Goal: Information Seeking & Learning: Learn about a topic

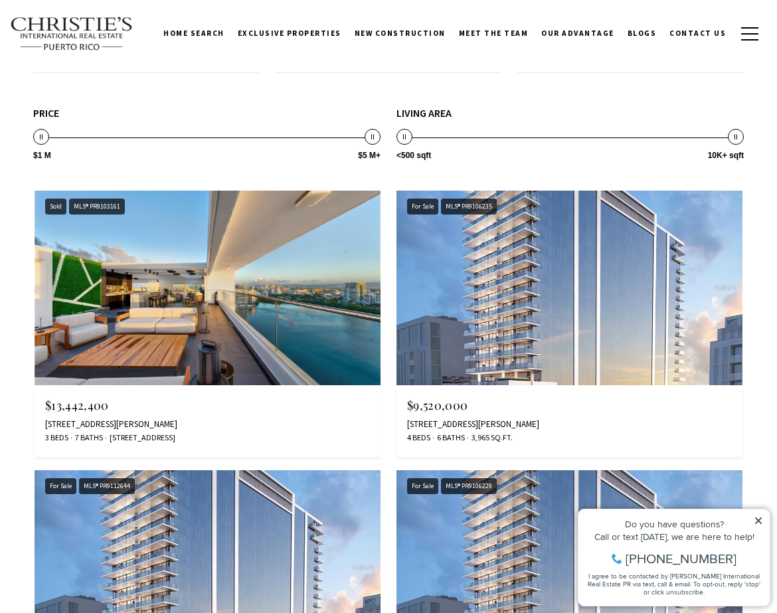
scroll to position [2406, 0]
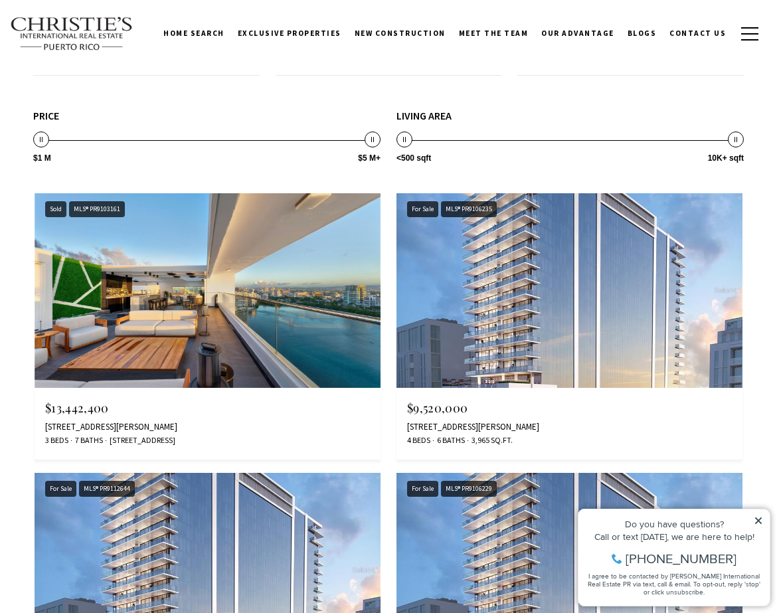
click at [179, 346] on img at bounding box center [208, 290] width 346 height 195
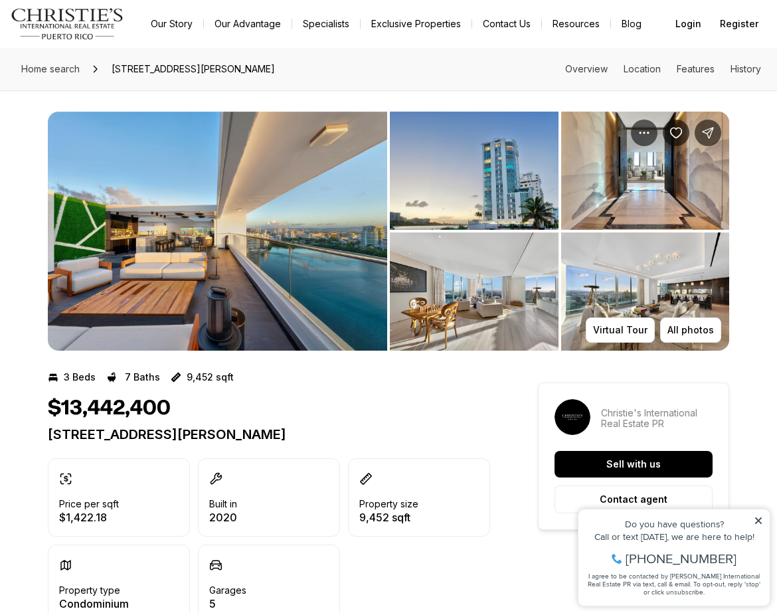
click at [150, 252] on img "View image gallery" at bounding box center [217, 231] width 339 height 239
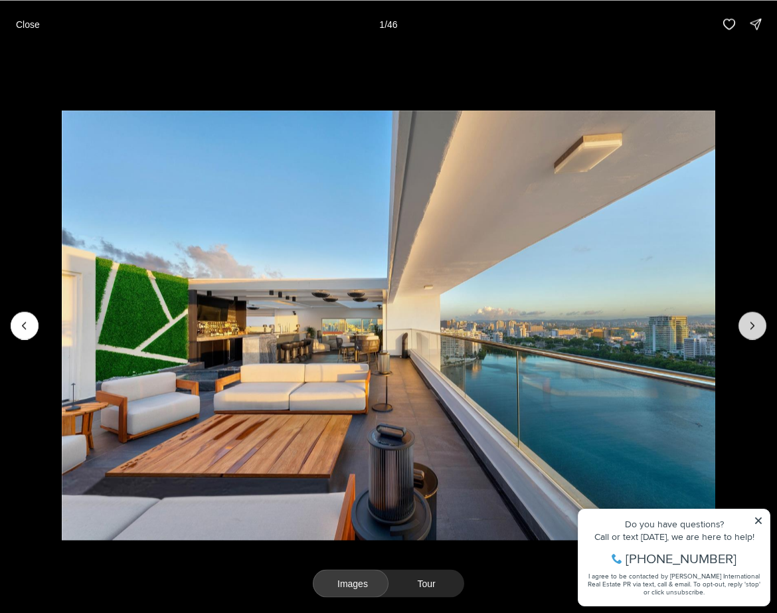
click at [762, 324] on button "Next slide" at bounding box center [753, 326] width 28 height 28
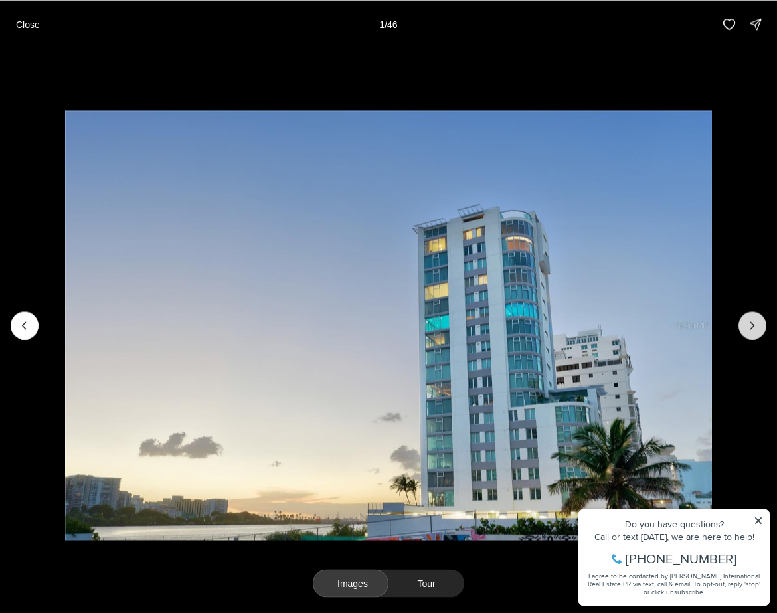
click at [762, 324] on button "Next slide" at bounding box center [753, 326] width 28 height 28
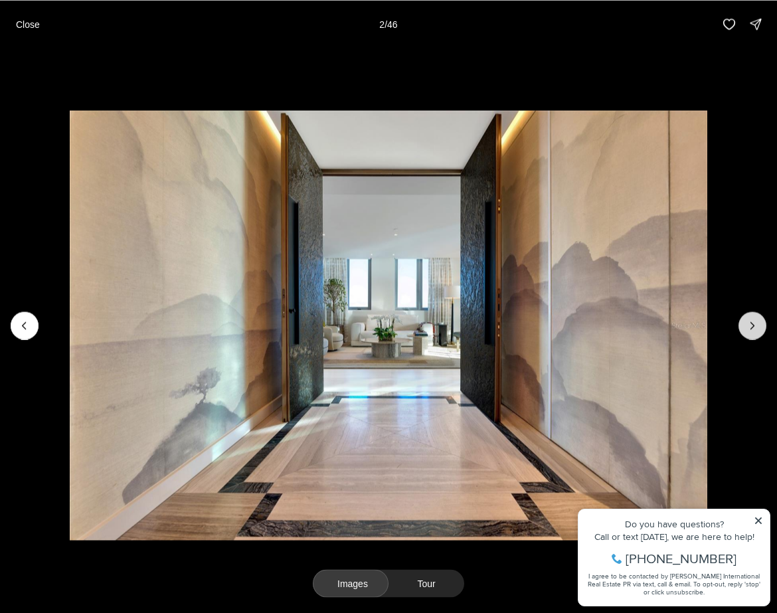
click at [762, 324] on button "Next slide" at bounding box center [753, 326] width 28 height 28
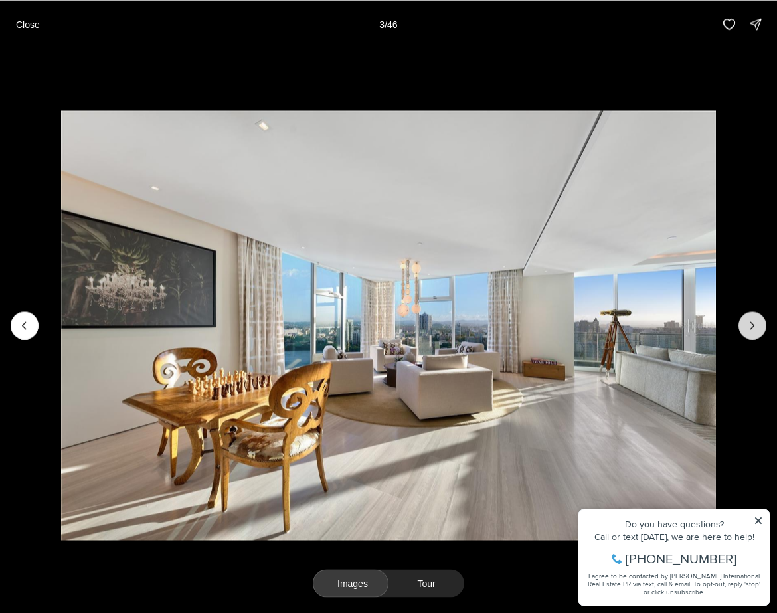
click at [762, 324] on button "Next slide" at bounding box center [753, 326] width 28 height 28
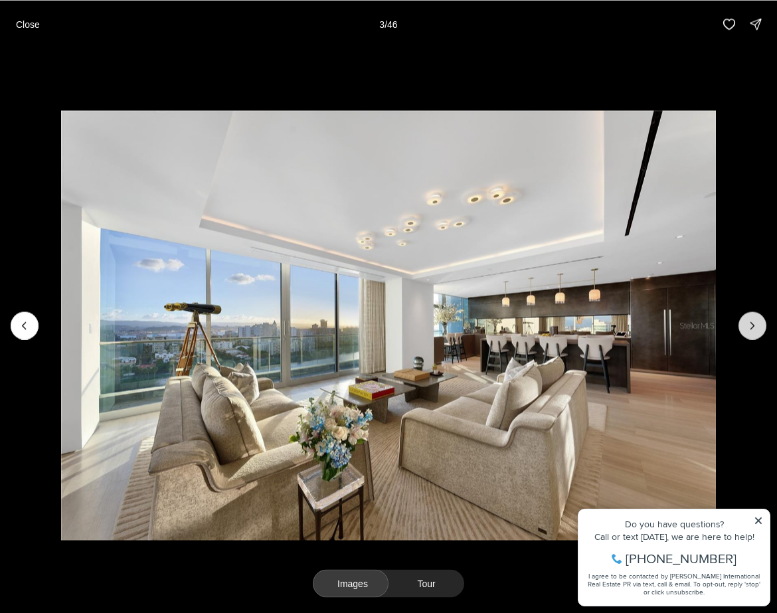
click at [762, 324] on button "Next slide" at bounding box center [753, 326] width 28 height 28
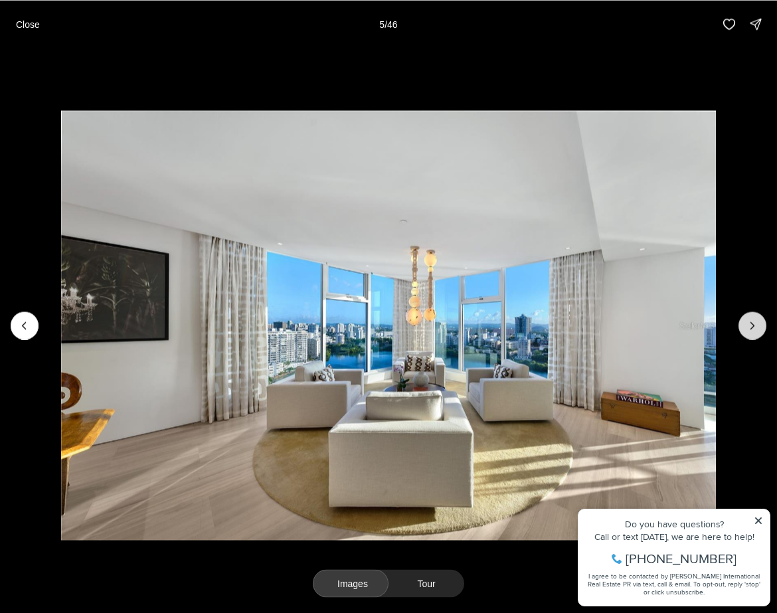
click at [762, 324] on button "Next slide" at bounding box center [753, 326] width 28 height 28
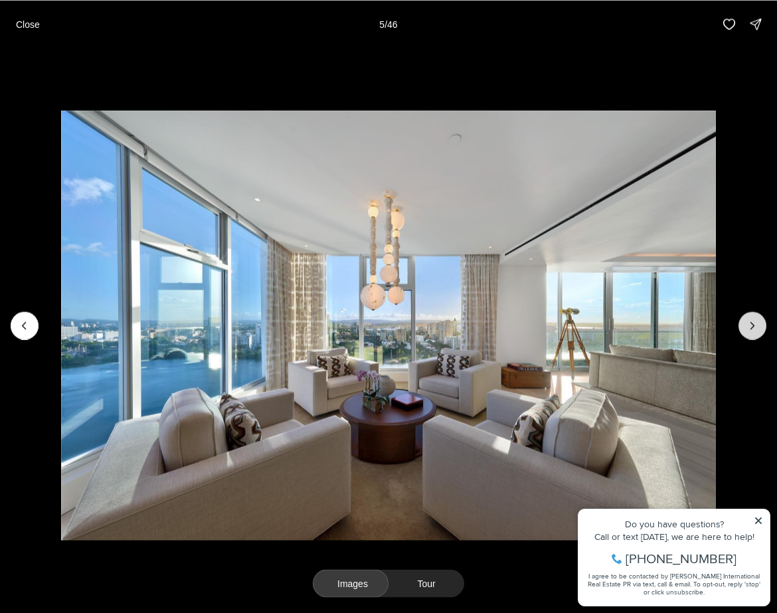
click at [762, 324] on button "Next slide" at bounding box center [753, 326] width 28 height 28
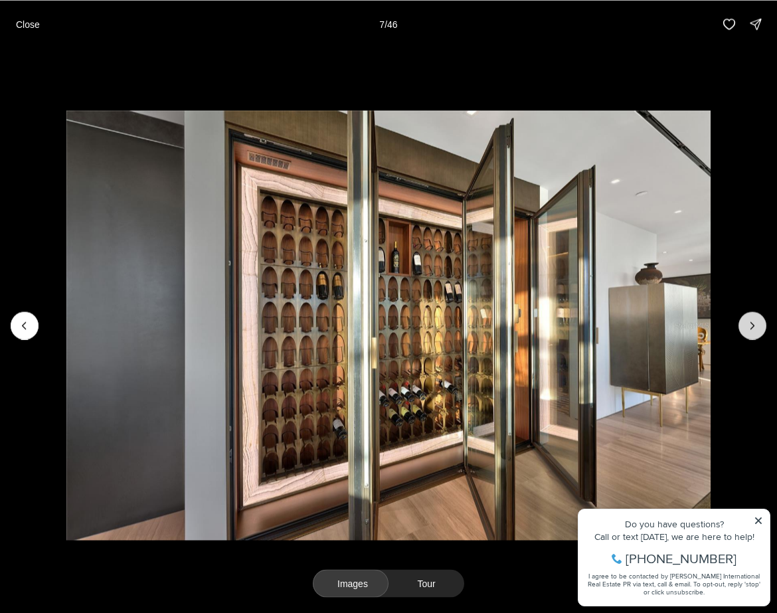
click at [762, 324] on button "Next slide" at bounding box center [753, 326] width 28 height 28
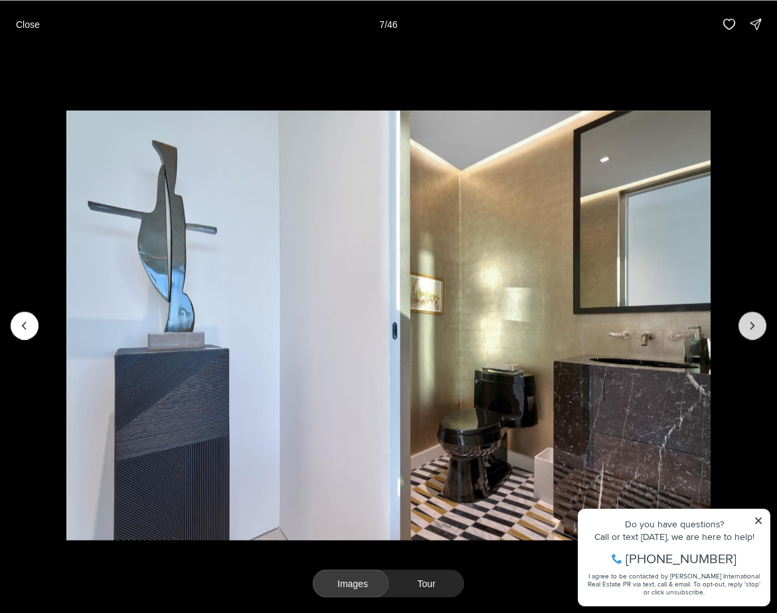
click at [762, 324] on button "Next slide" at bounding box center [753, 326] width 28 height 28
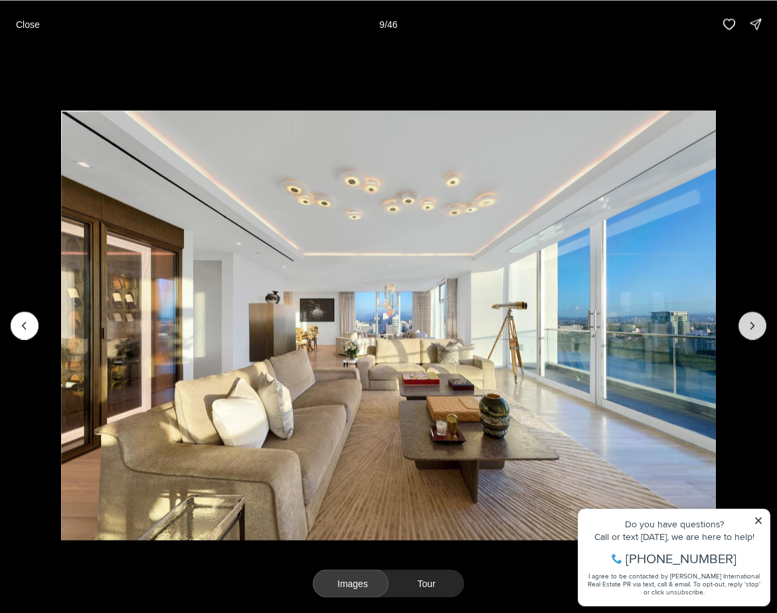
click at [762, 324] on button "Next slide" at bounding box center [753, 326] width 28 height 28
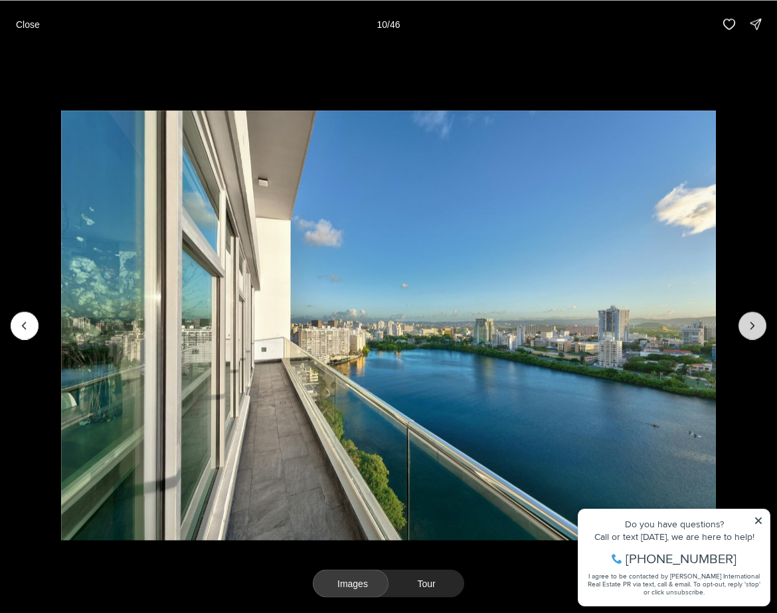
click at [762, 324] on button "Next slide" at bounding box center [753, 326] width 28 height 28
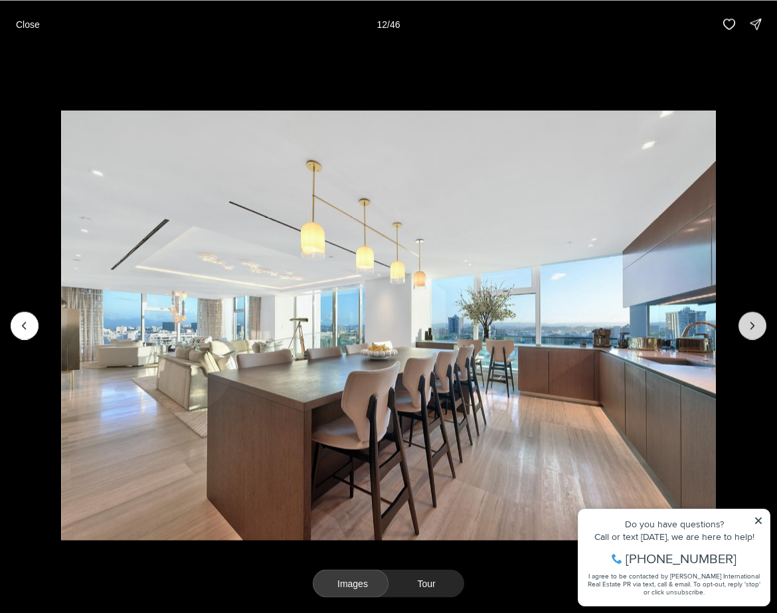
click at [762, 324] on button "Next slide" at bounding box center [753, 326] width 28 height 28
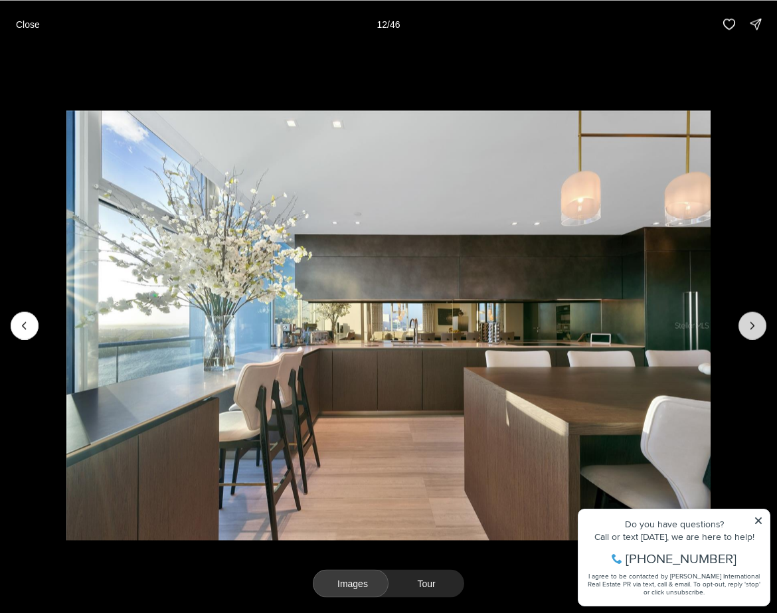
click at [762, 324] on button "Next slide" at bounding box center [753, 326] width 28 height 28
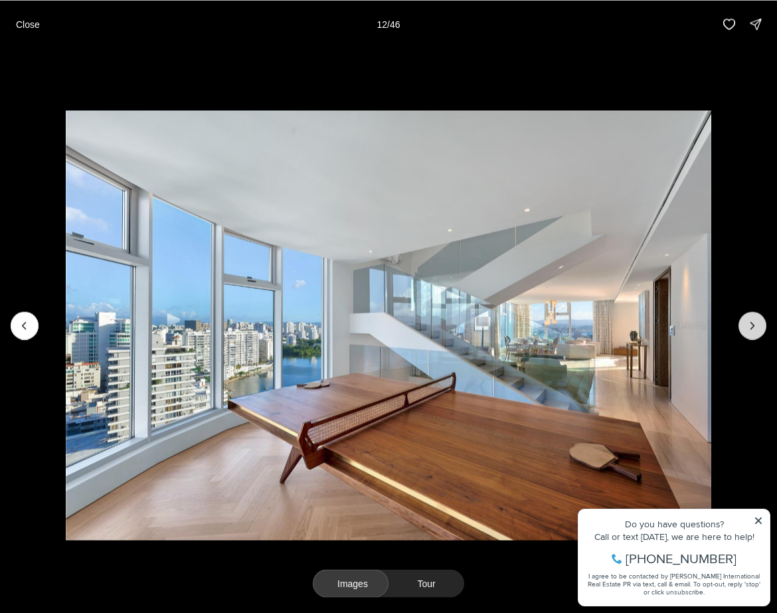
click at [762, 324] on button "Next slide" at bounding box center [753, 326] width 28 height 28
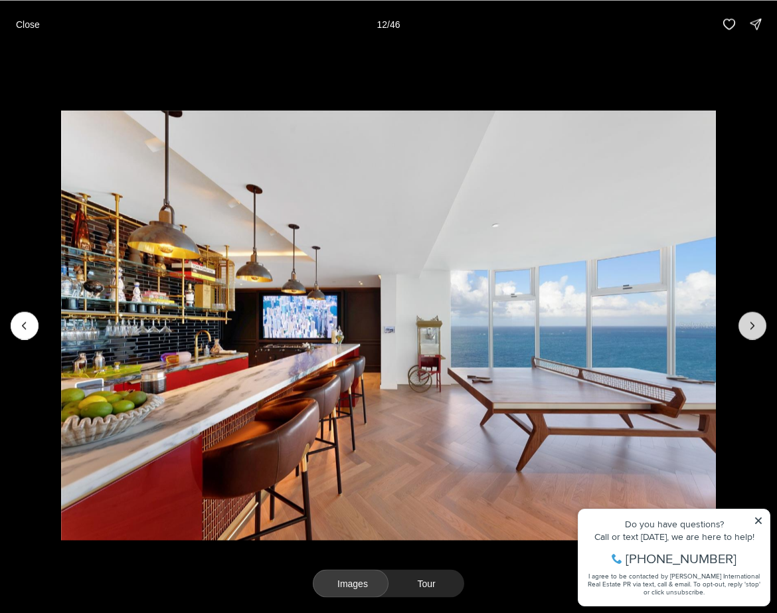
click at [762, 324] on button "Next slide" at bounding box center [753, 326] width 28 height 28
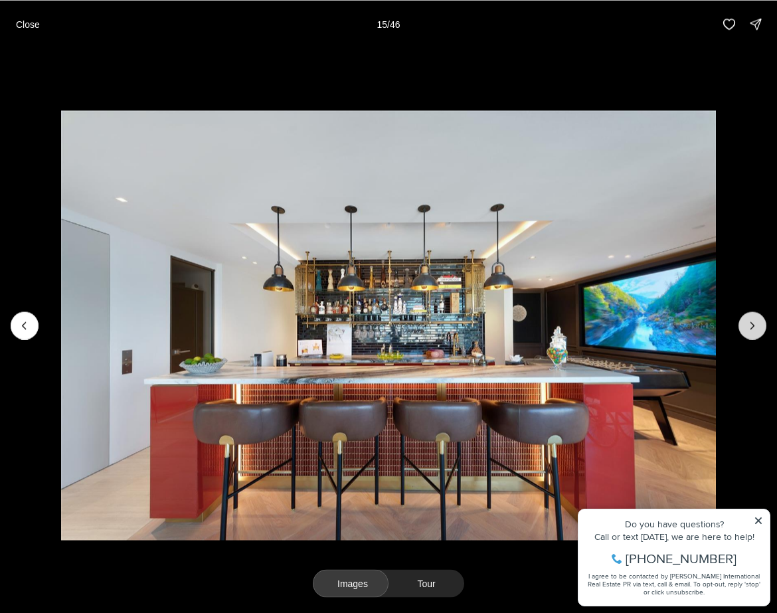
click at [762, 324] on button "Next slide" at bounding box center [753, 326] width 28 height 28
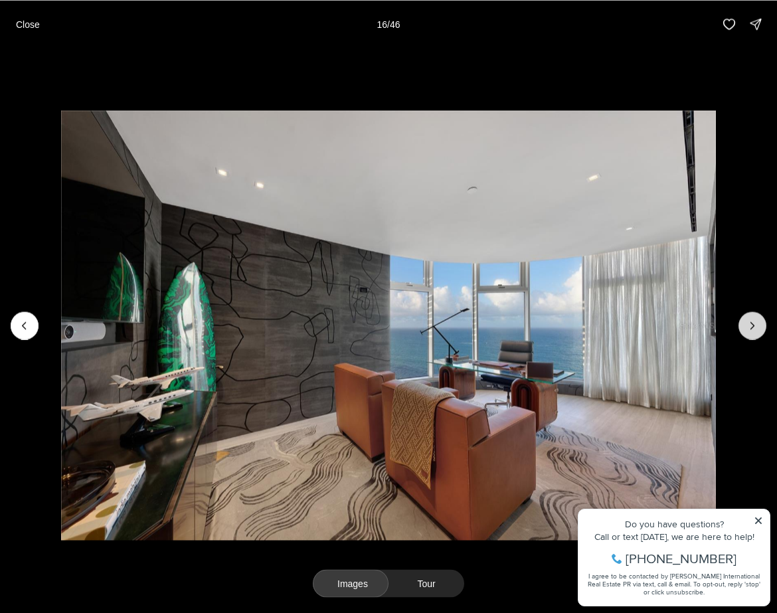
click at [762, 324] on button "Next slide" at bounding box center [753, 326] width 28 height 28
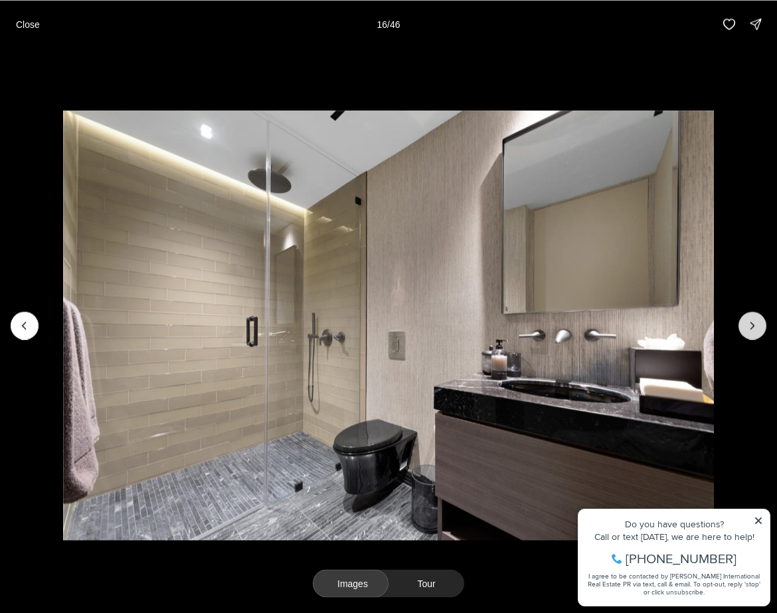
click at [762, 324] on button "Next slide" at bounding box center [753, 326] width 28 height 28
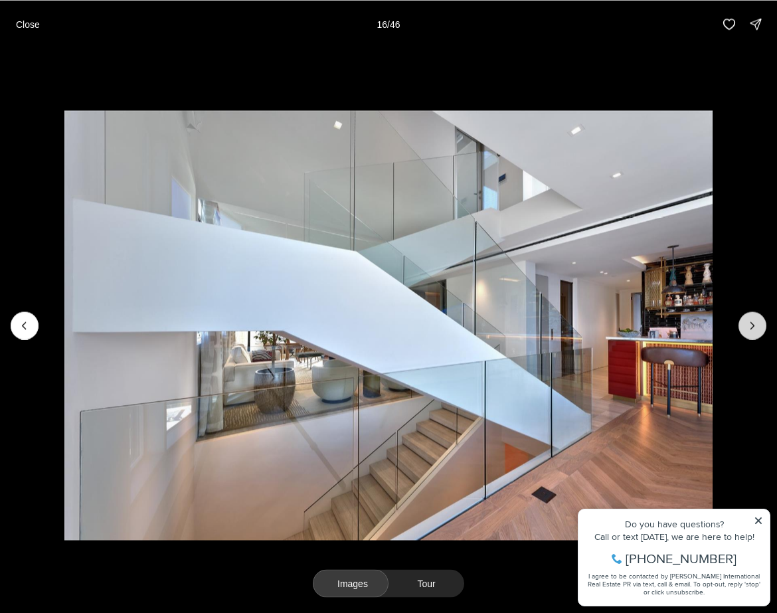
click at [762, 324] on button "Next slide" at bounding box center [753, 326] width 28 height 28
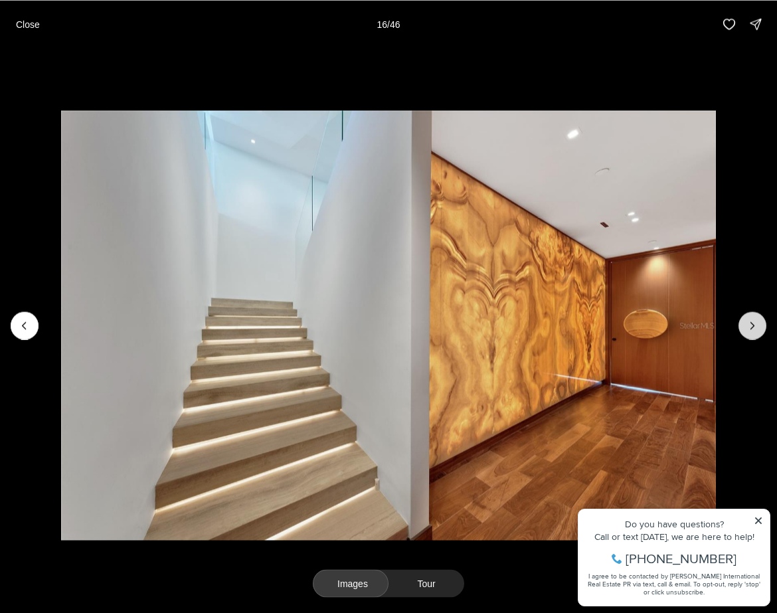
click at [762, 324] on button "Next slide" at bounding box center [753, 326] width 28 height 28
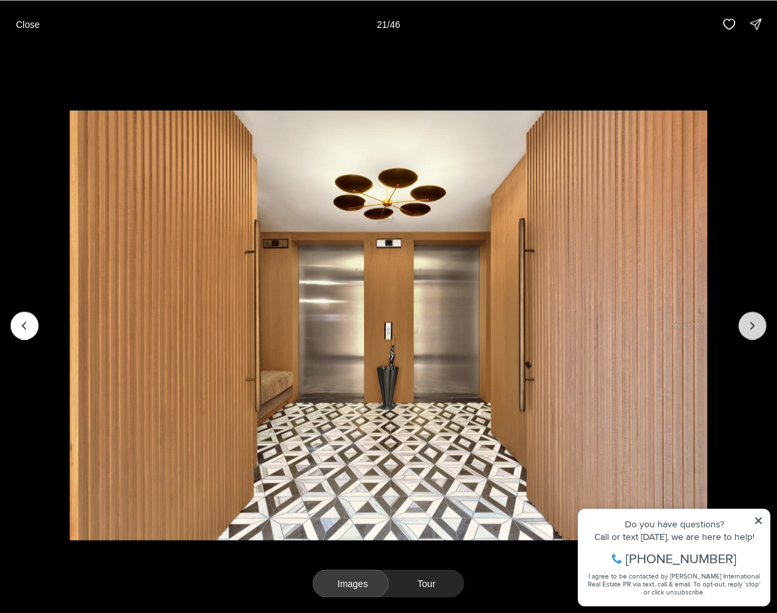
click at [762, 324] on button "Next slide" at bounding box center [753, 326] width 28 height 28
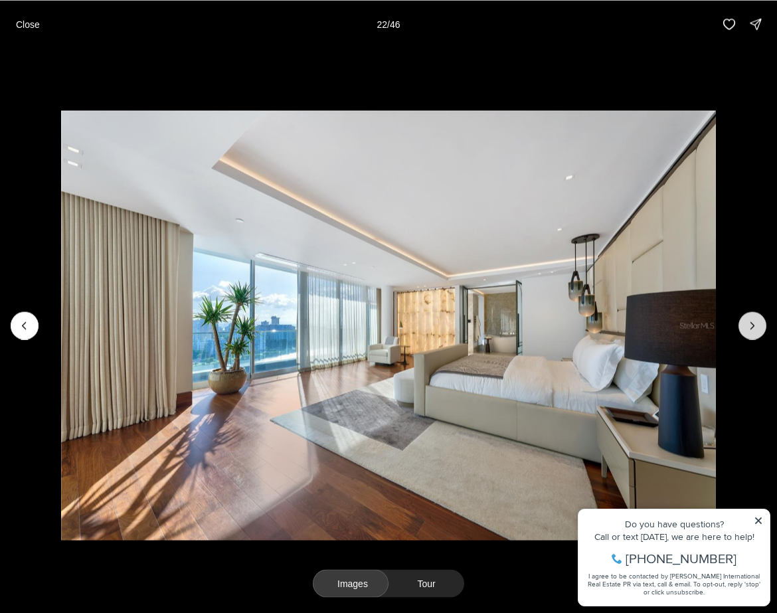
click at [762, 324] on button "Next slide" at bounding box center [753, 326] width 28 height 28
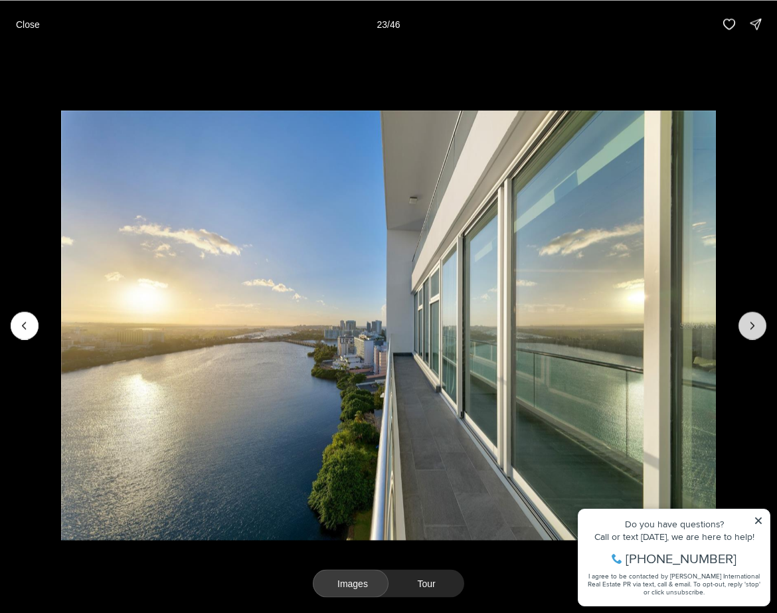
click at [762, 324] on button "Next slide" at bounding box center [753, 326] width 28 height 28
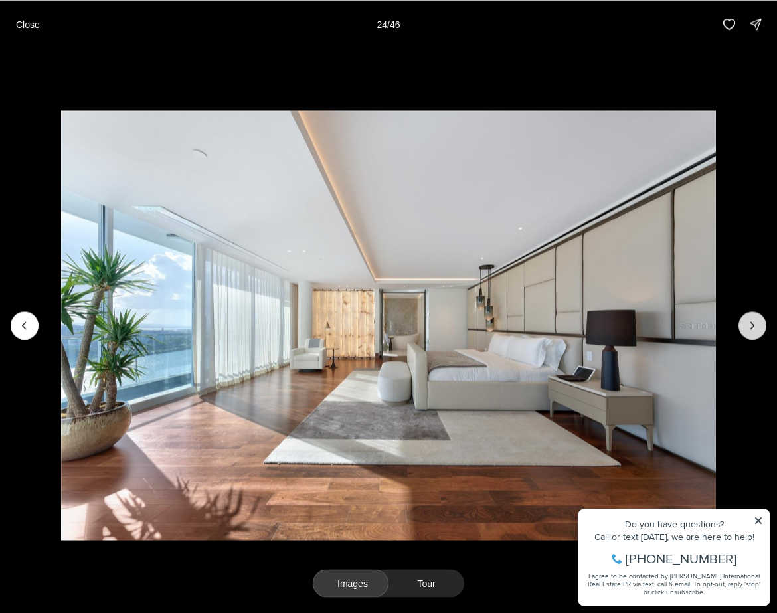
click at [762, 324] on button "Next slide" at bounding box center [753, 326] width 28 height 28
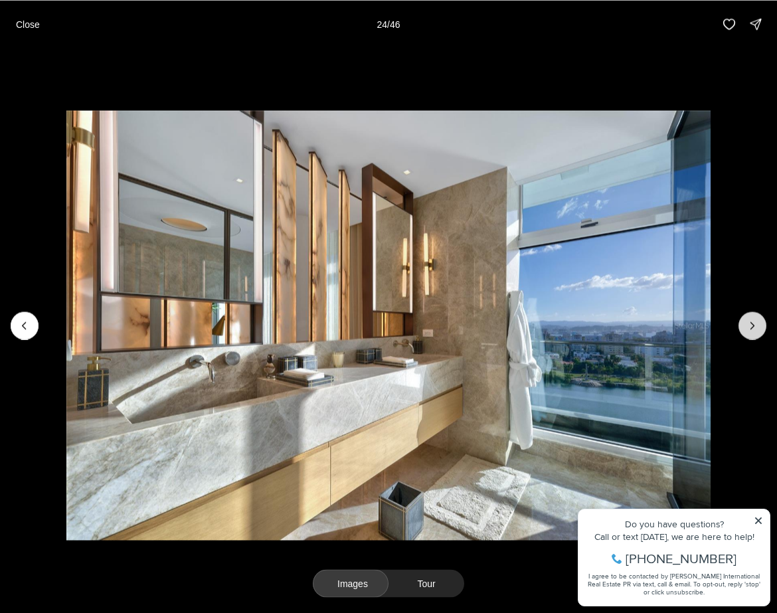
click at [762, 324] on button "Next slide" at bounding box center [753, 326] width 28 height 28
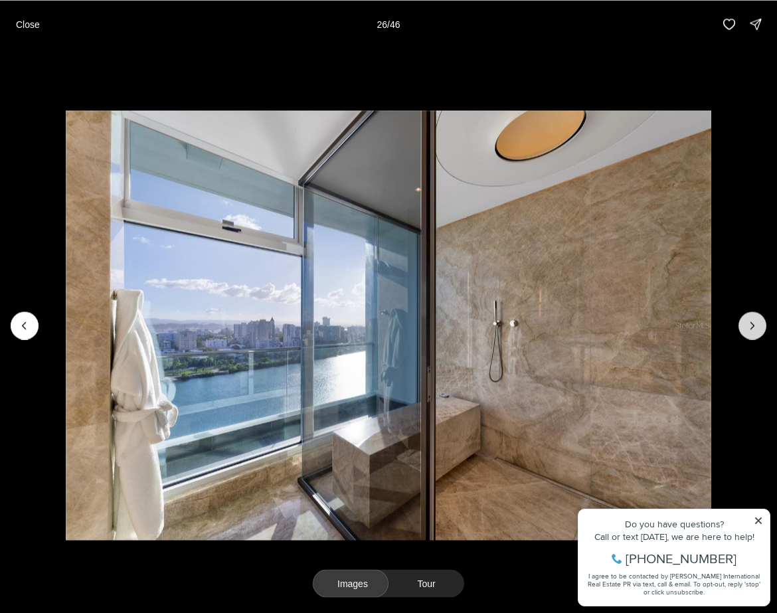
click at [762, 324] on button "Next slide" at bounding box center [753, 326] width 28 height 28
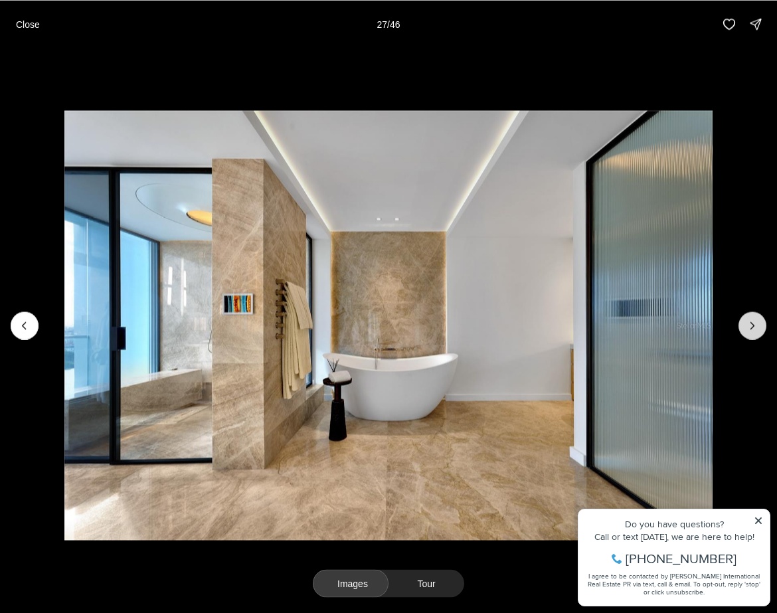
click at [762, 324] on button "Next slide" at bounding box center [753, 326] width 28 height 28
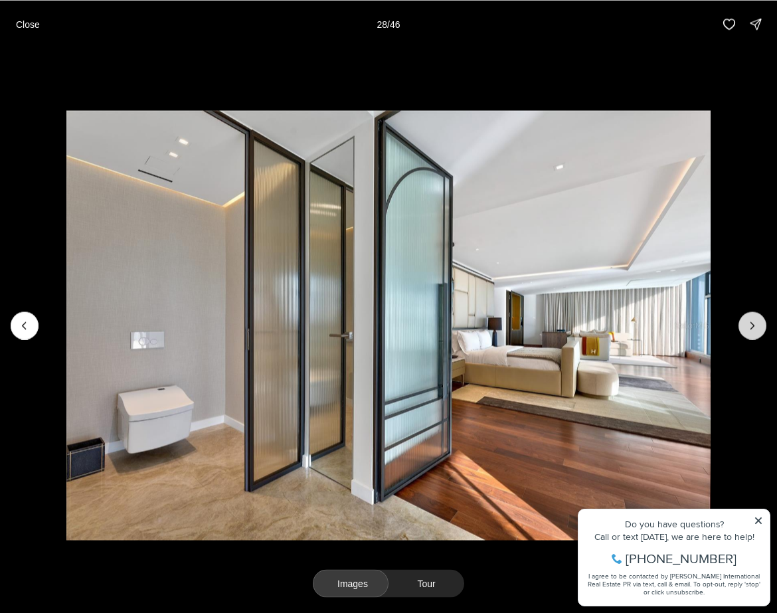
click at [762, 324] on button "Next slide" at bounding box center [753, 326] width 28 height 28
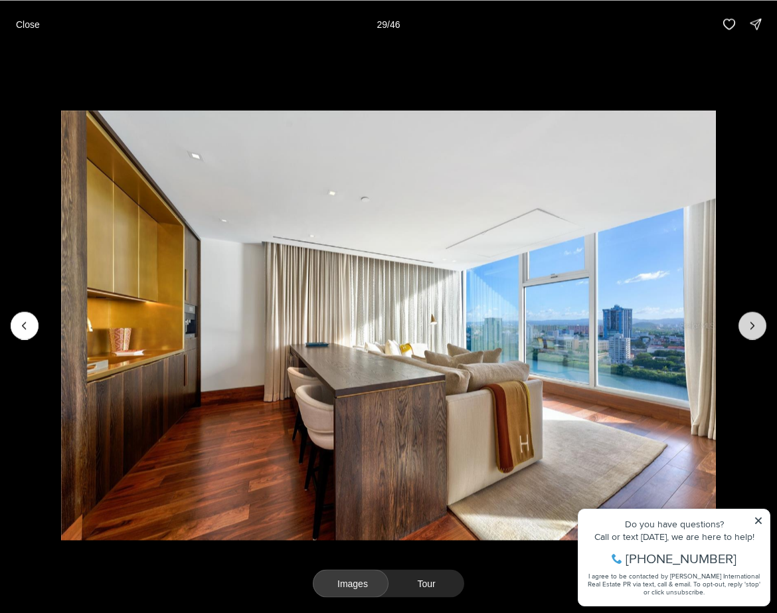
click at [762, 324] on button "Next slide" at bounding box center [753, 326] width 28 height 28
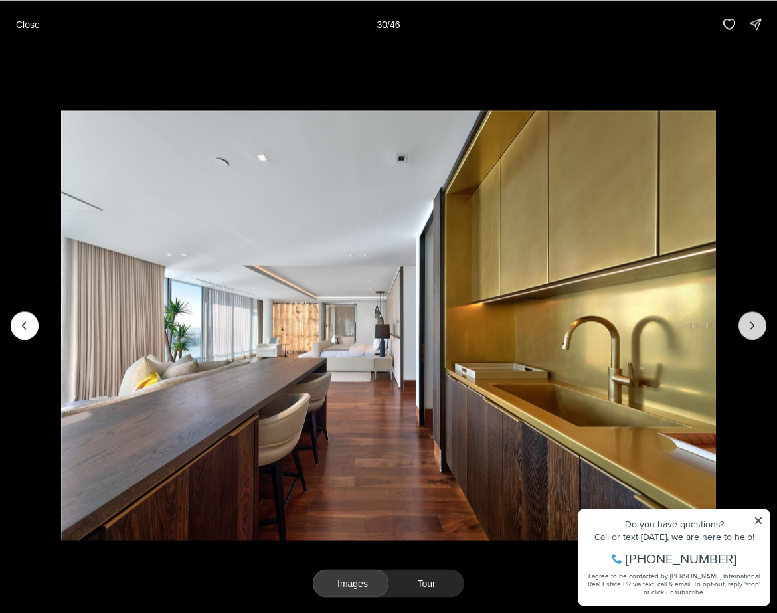
click at [762, 324] on button "Next slide" at bounding box center [753, 326] width 28 height 28
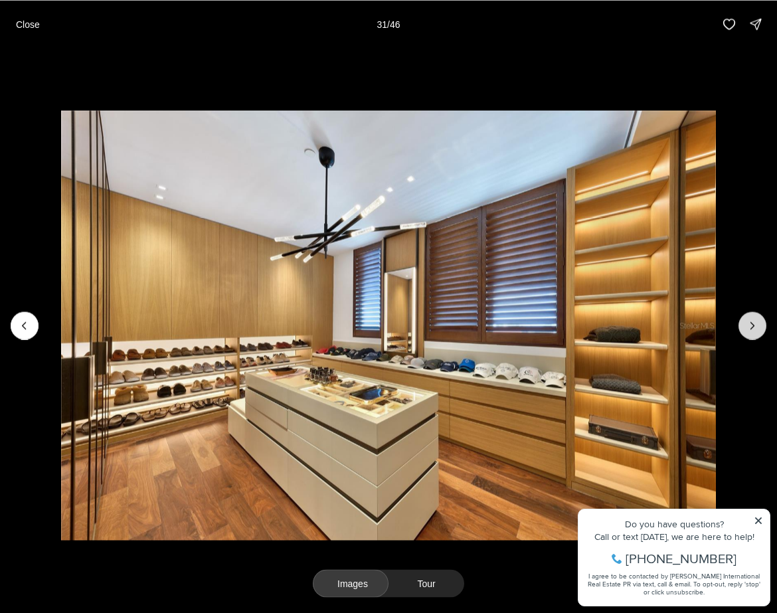
click at [762, 324] on button "Next slide" at bounding box center [753, 326] width 28 height 28
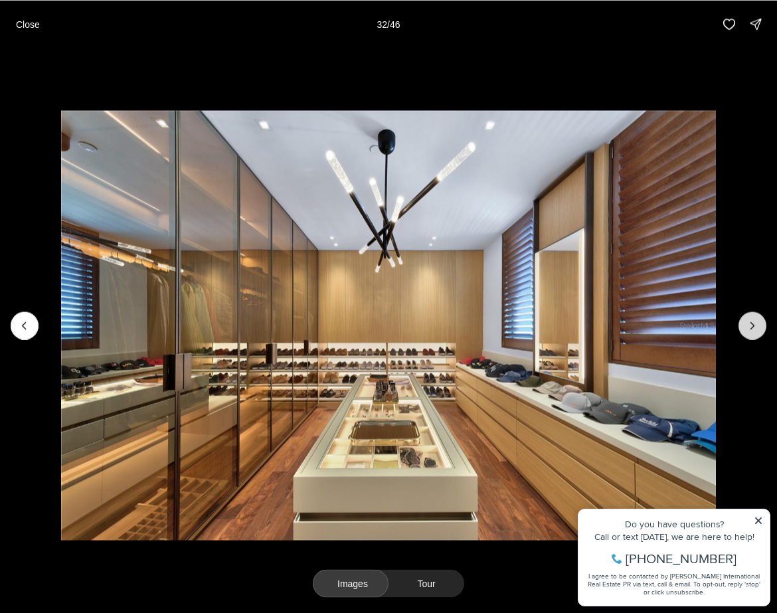
click at [762, 324] on button "Next slide" at bounding box center [753, 326] width 28 height 28
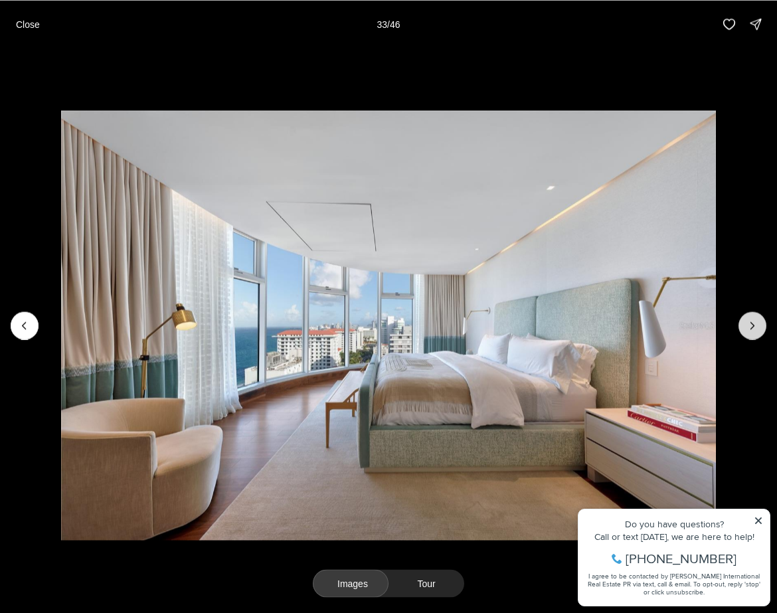
click at [762, 324] on button "Next slide" at bounding box center [753, 326] width 28 height 28
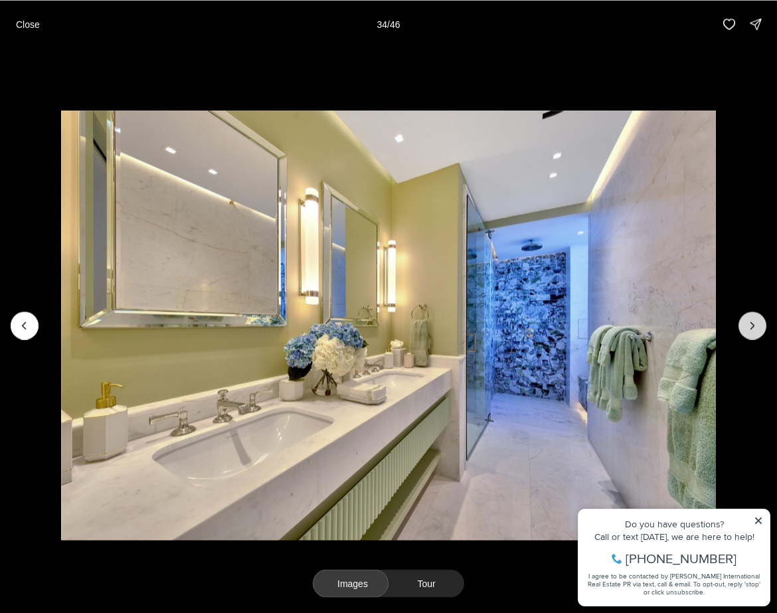
click at [762, 324] on button "Next slide" at bounding box center [753, 326] width 28 height 28
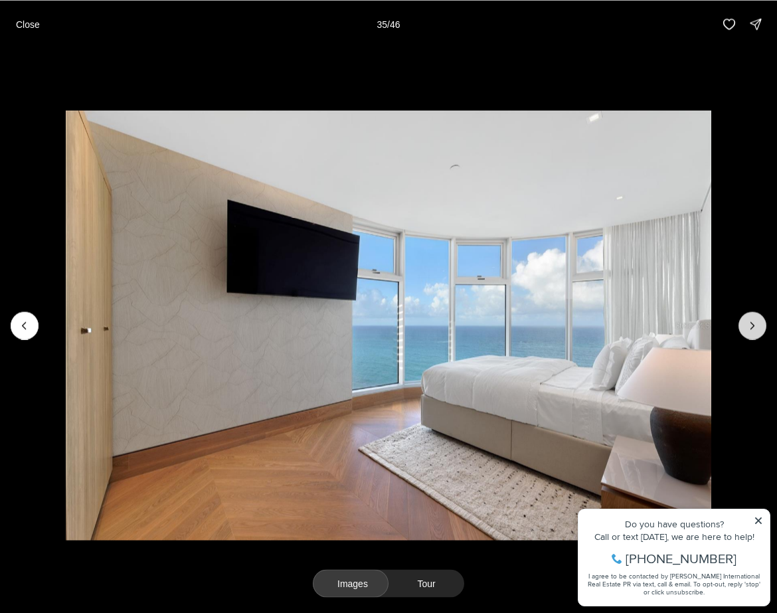
click at [762, 324] on button "Next slide" at bounding box center [753, 326] width 28 height 28
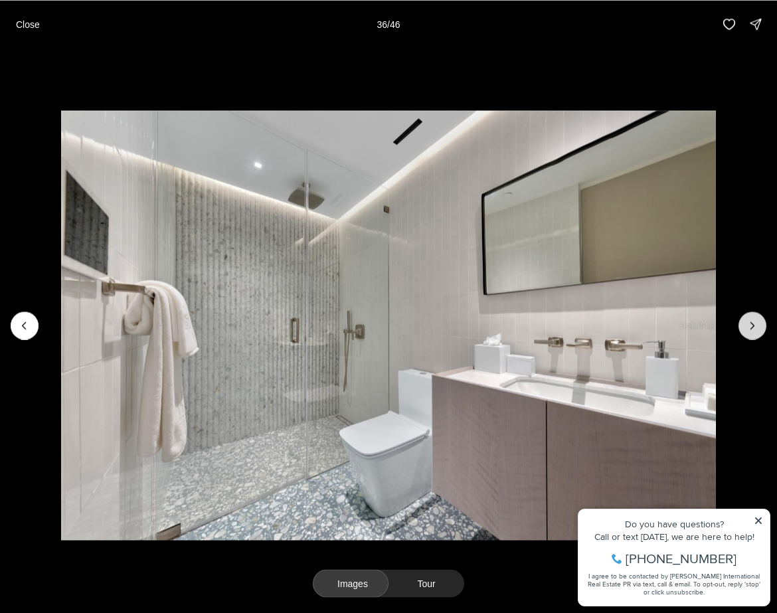
click at [762, 324] on button "Next slide" at bounding box center [753, 326] width 28 height 28
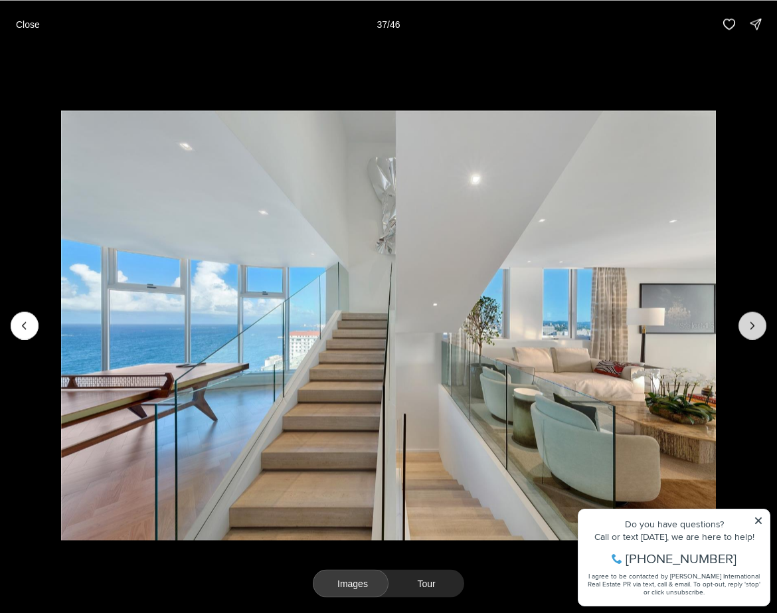
click at [762, 324] on button "Next slide" at bounding box center [753, 326] width 28 height 28
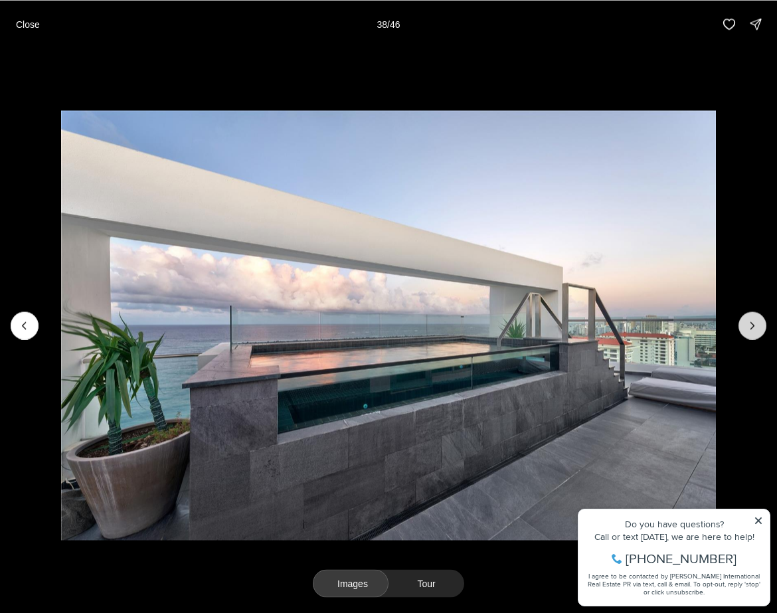
click at [762, 324] on button "Next slide" at bounding box center [753, 326] width 28 height 28
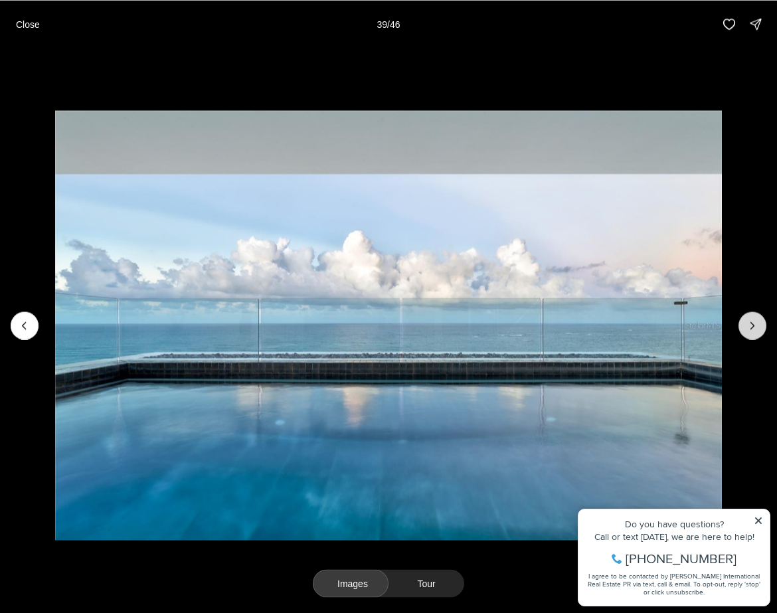
click at [762, 324] on button "Next slide" at bounding box center [753, 326] width 28 height 28
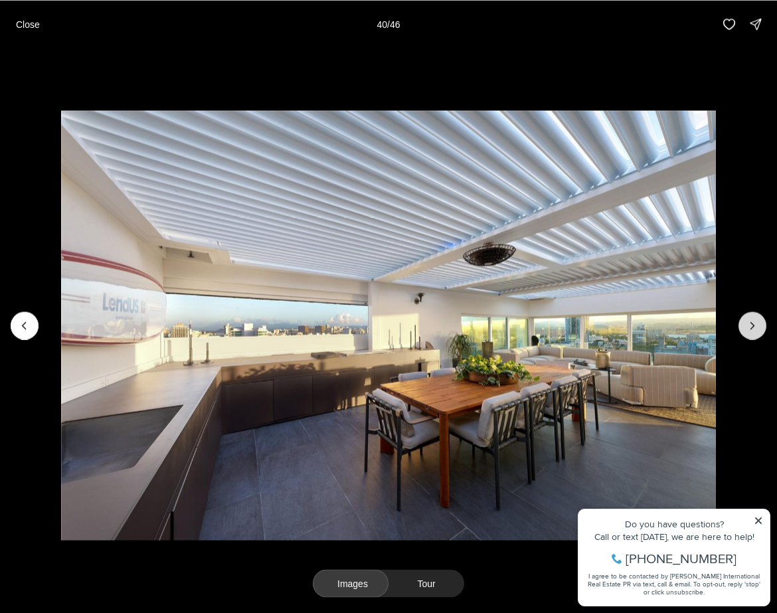
click at [762, 324] on button "Next slide" at bounding box center [753, 326] width 28 height 28
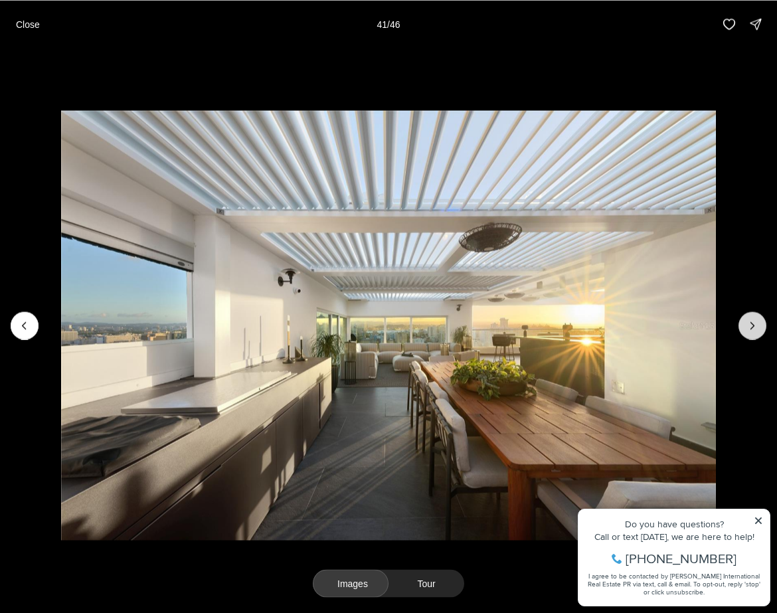
click at [762, 324] on button "Next slide" at bounding box center [753, 326] width 28 height 28
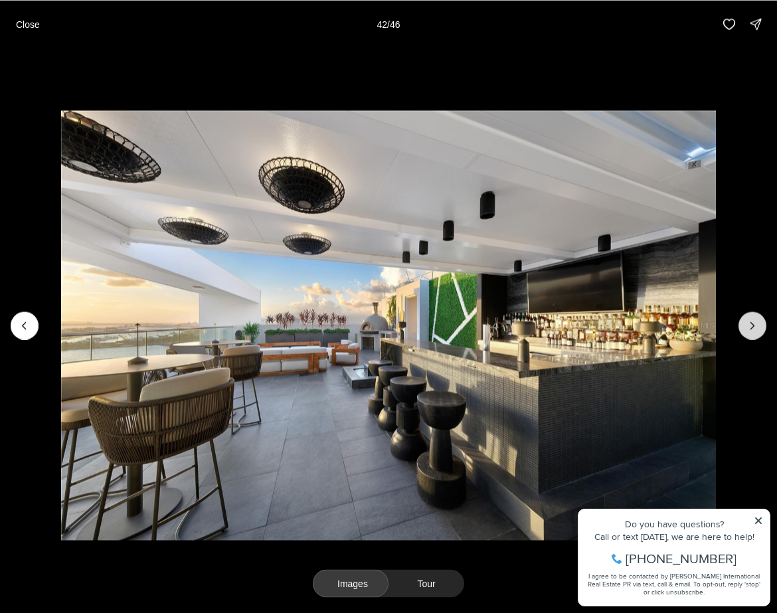
click at [762, 324] on button "Next slide" at bounding box center [753, 326] width 28 height 28
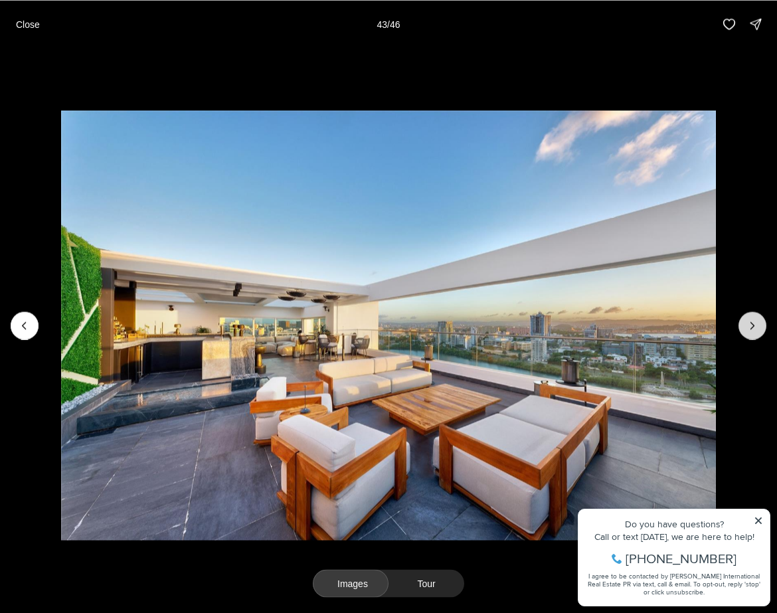
click at [762, 324] on button "Next slide" at bounding box center [753, 326] width 28 height 28
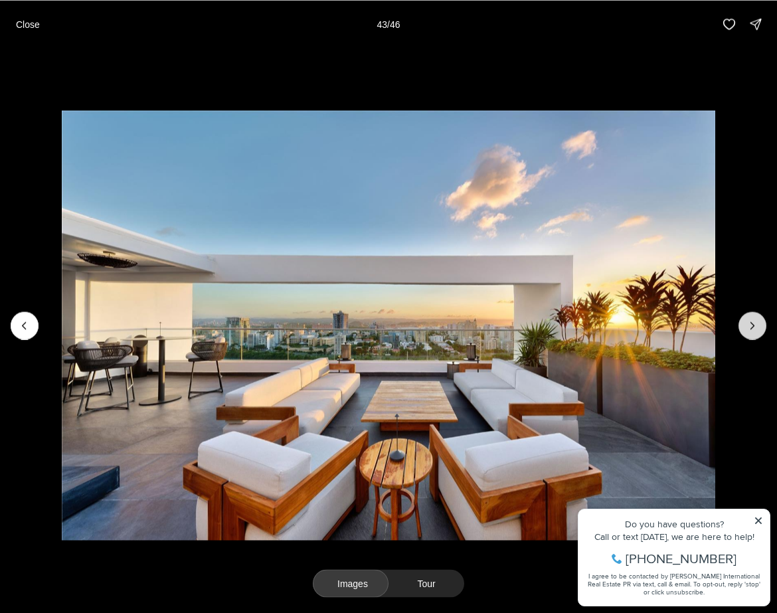
click at [762, 324] on button "Next slide" at bounding box center [753, 326] width 28 height 28
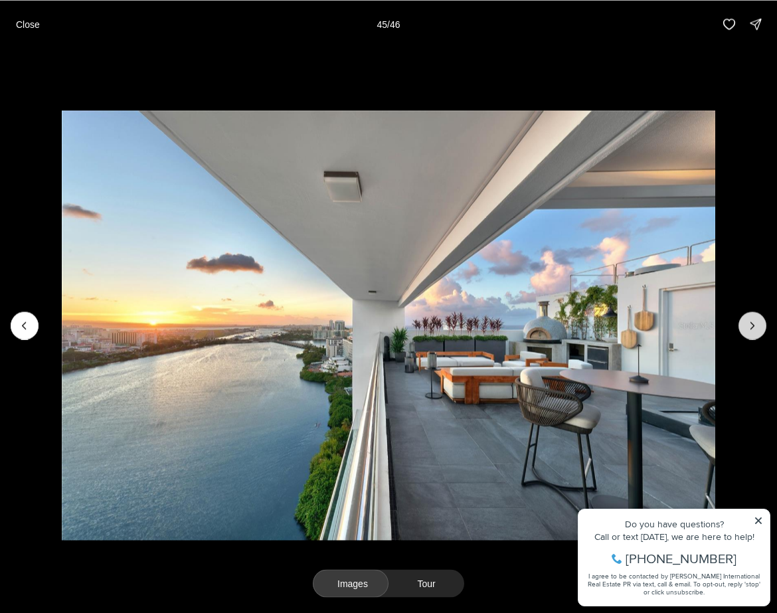
click at [762, 324] on button "Next slide" at bounding box center [753, 326] width 28 height 28
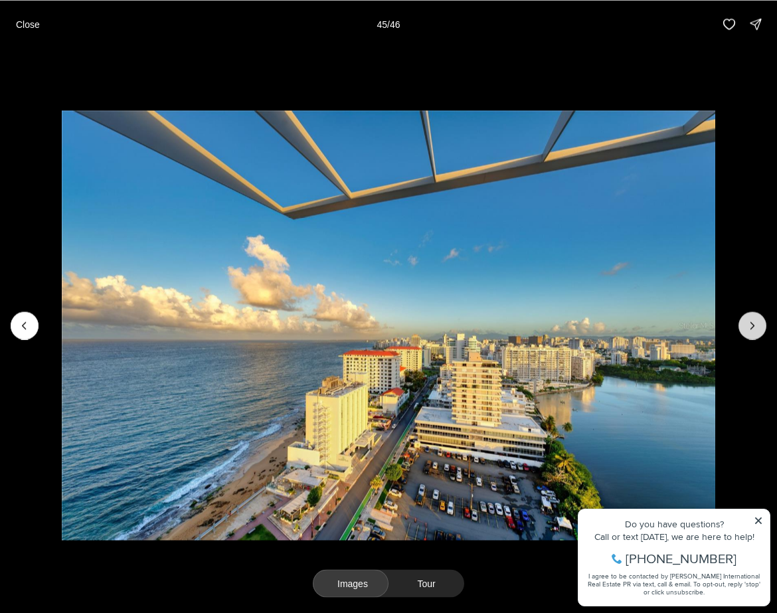
click at [762, 324] on div at bounding box center [753, 326] width 28 height 28
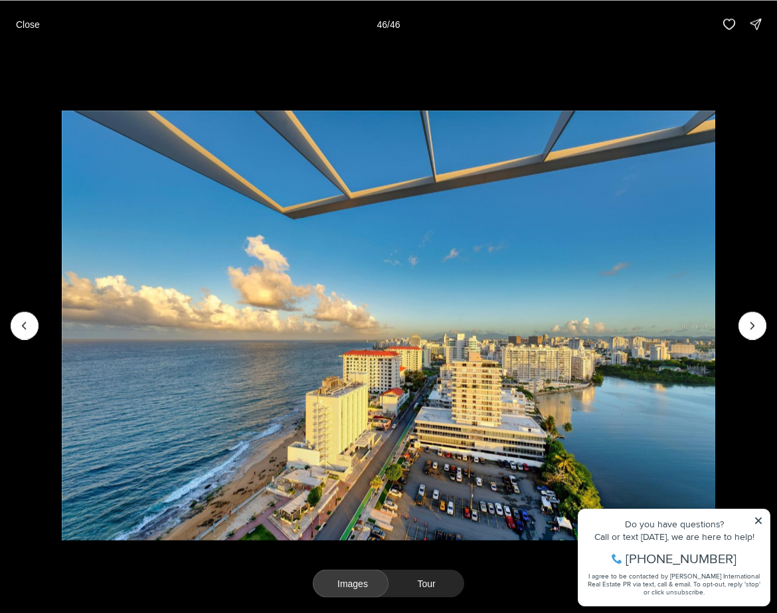
drag, startPoint x: 762, startPoint y: 324, endPoint x: 420, endPoint y: 296, distance: 342.6
click at [747, 324] on div at bounding box center [753, 326] width 28 height 28
click at [13, 322] on button "Previous slide" at bounding box center [25, 326] width 28 height 28
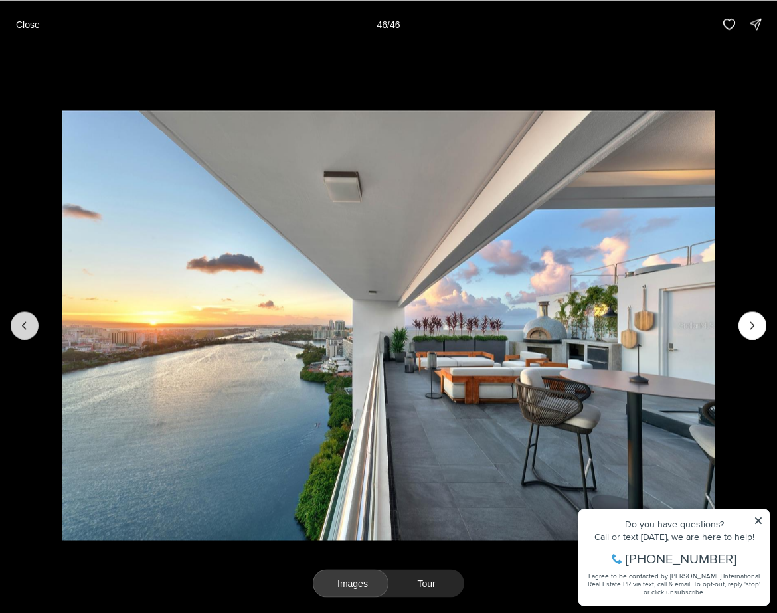
click at [13, 322] on button "Previous slide" at bounding box center [25, 326] width 28 height 28
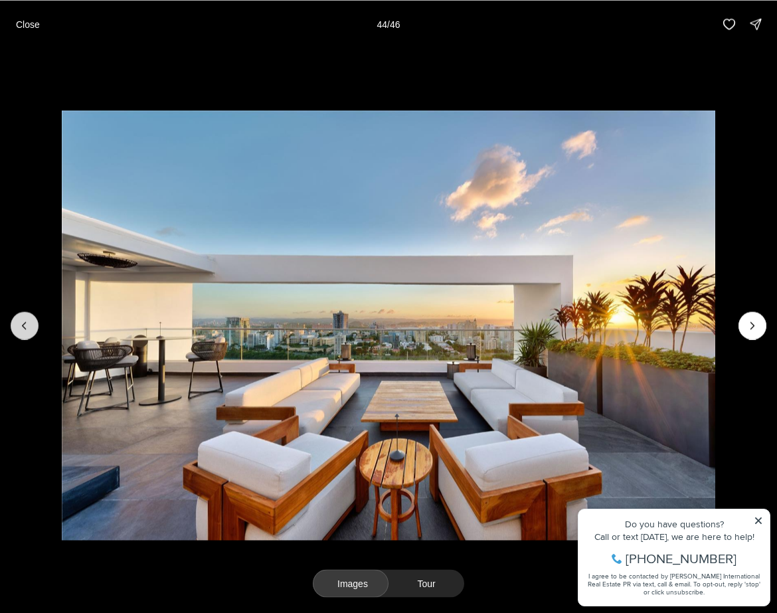
click at [13, 322] on button "Previous slide" at bounding box center [25, 326] width 28 height 28
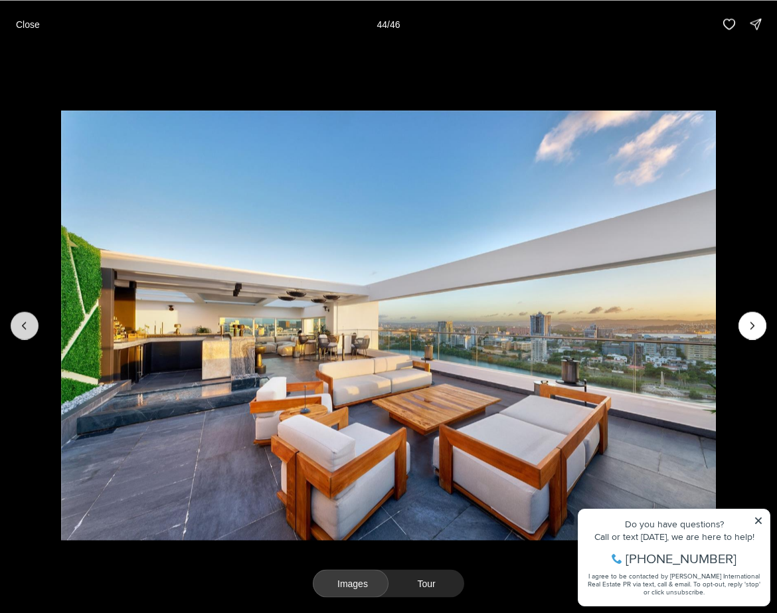
click at [13, 322] on button "Previous slide" at bounding box center [25, 326] width 28 height 28
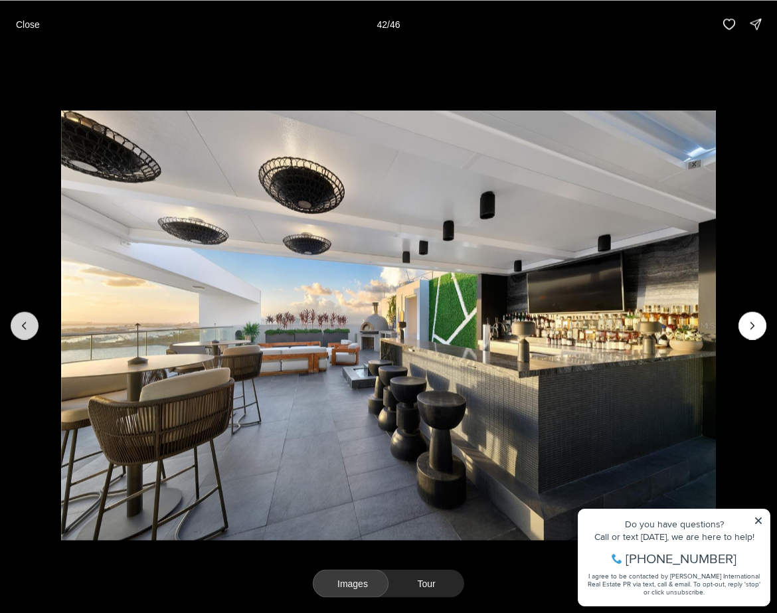
click at [13, 322] on button "Previous slide" at bounding box center [25, 326] width 28 height 28
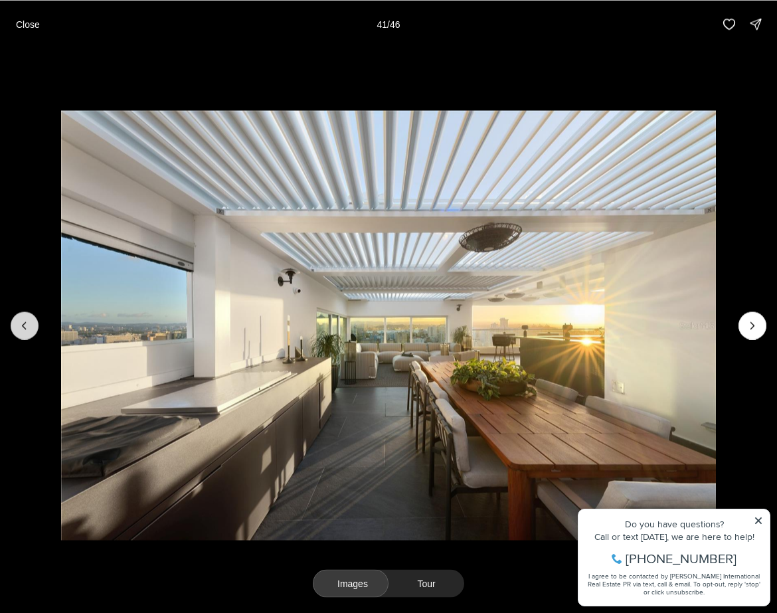
click at [13, 322] on button "Previous slide" at bounding box center [25, 326] width 28 height 28
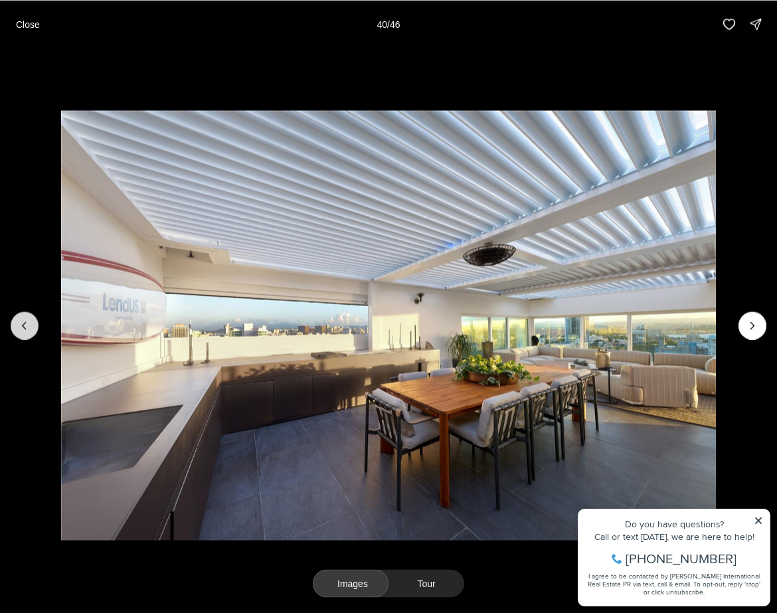
click at [13, 322] on button "Previous slide" at bounding box center [25, 326] width 28 height 28
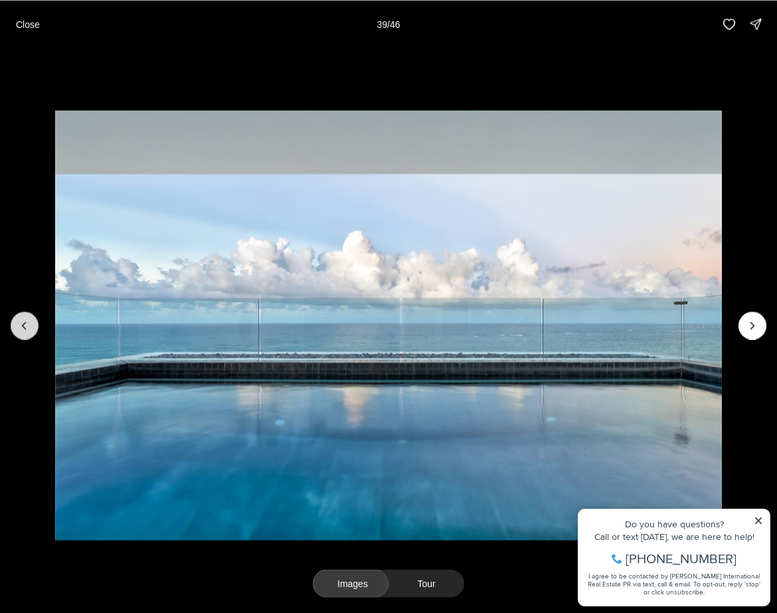
click at [13, 322] on button "Previous slide" at bounding box center [25, 326] width 28 height 28
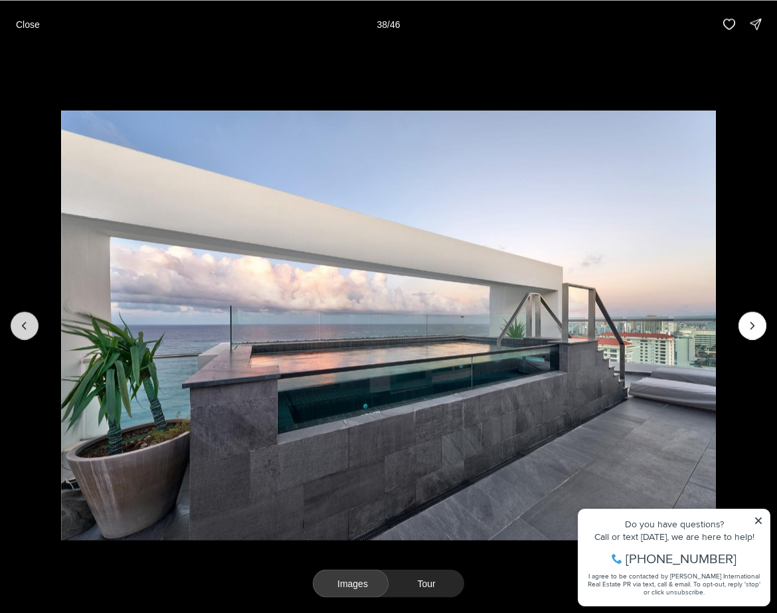
click at [13, 322] on button "Previous slide" at bounding box center [25, 326] width 28 height 28
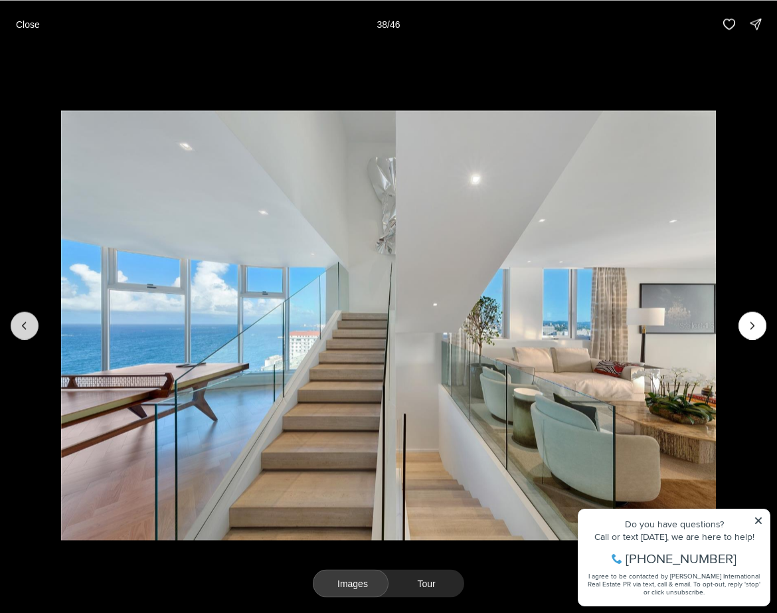
click at [13, 322] on button "Previous slide" at bounding box center [25, 326] width 28 height 28
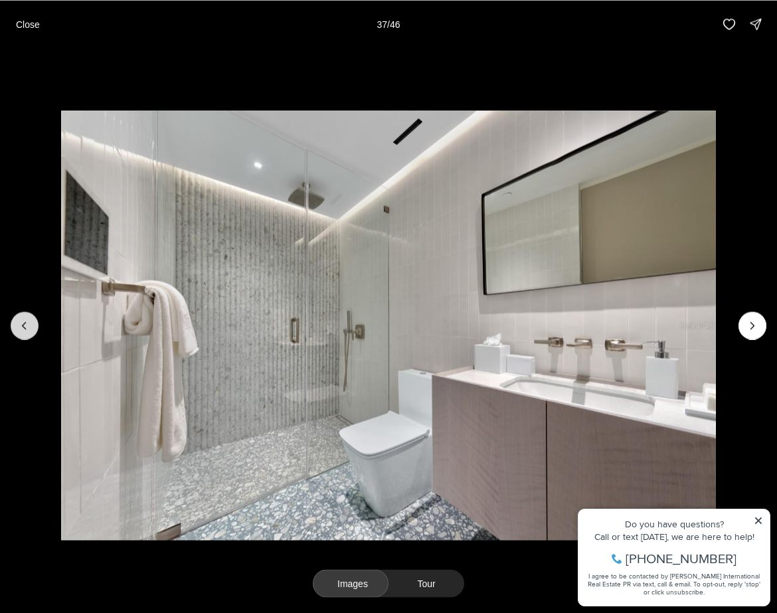
click at [13, 322] on button "Previous slide" at bounding box center [25, 326] width 28 height 28
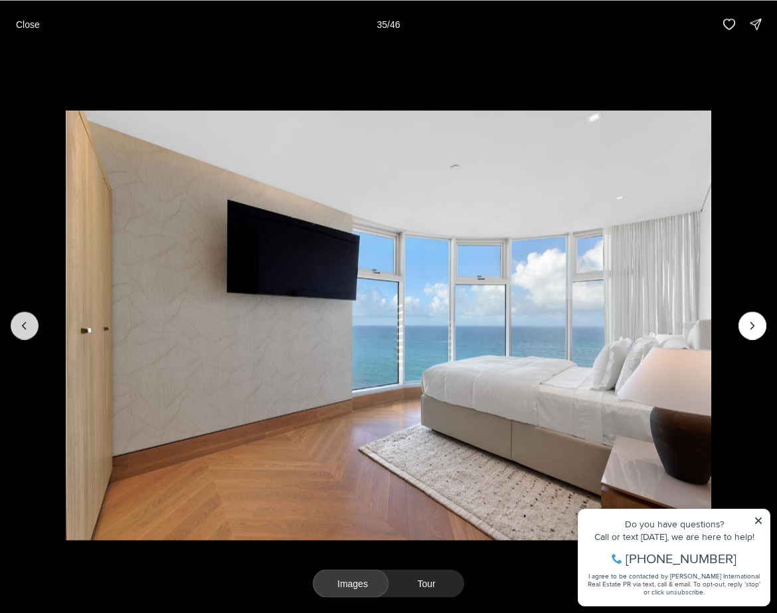
click at [13, 322] on button "Previous slide" at bounding box center [25, 326] width 28 height 28
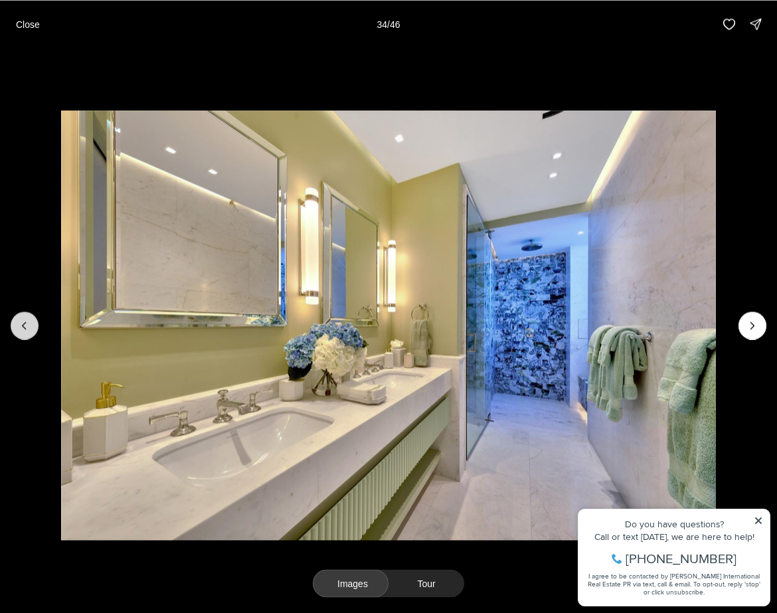
click at [13, 322] on button "Previous slide" at bounding box center [25, 326] width 28 height 28
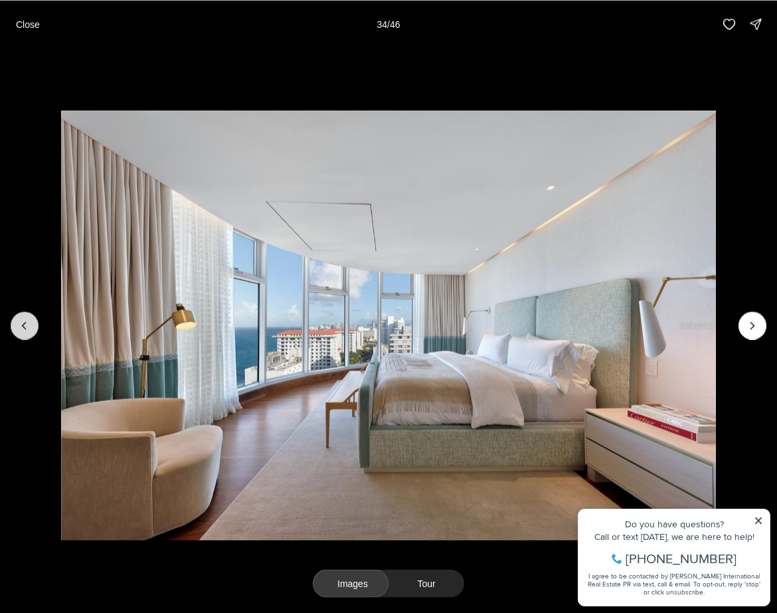
click at [13, 322] on button "Previous slide" at bounding box center [25, 326] width 28 height 28
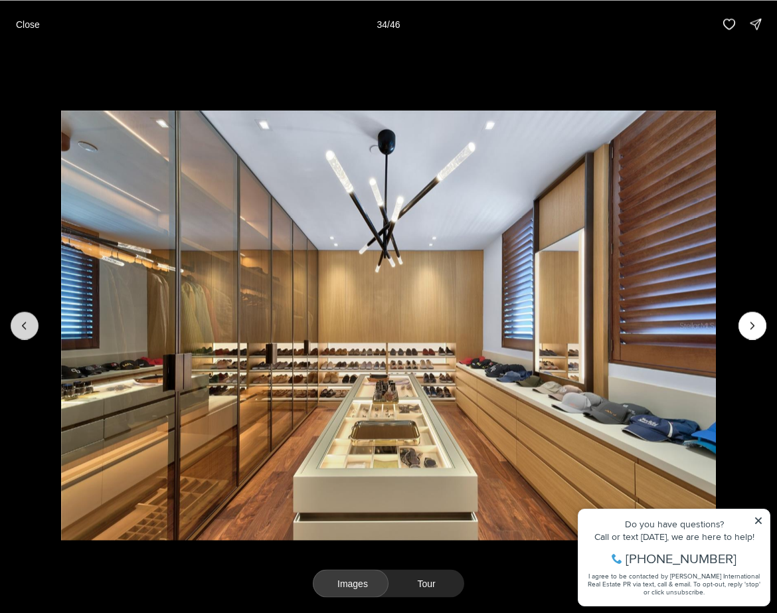
click at [13, 322] on button "Previous slide" at bounding box center [25, 326] width 28 height 28
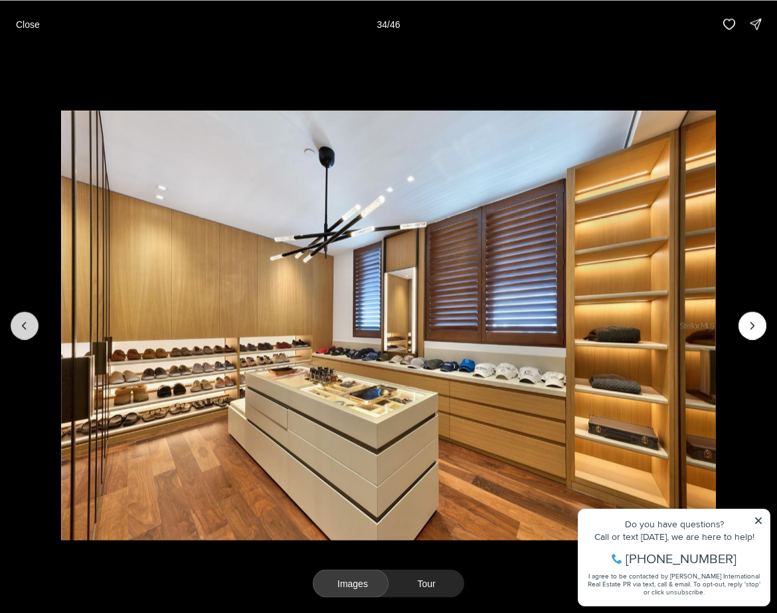
click at [13, 322] on button "Previous slide" at bounding box center [25, 326] width 28 height 28
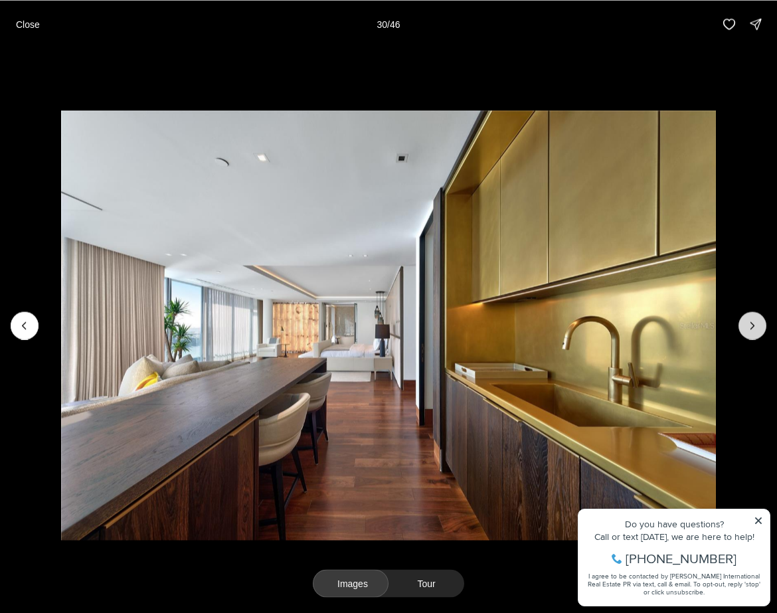
click at [749, 331] on icon "Next slide" at bounding box center [752, 325] width 13 height 13
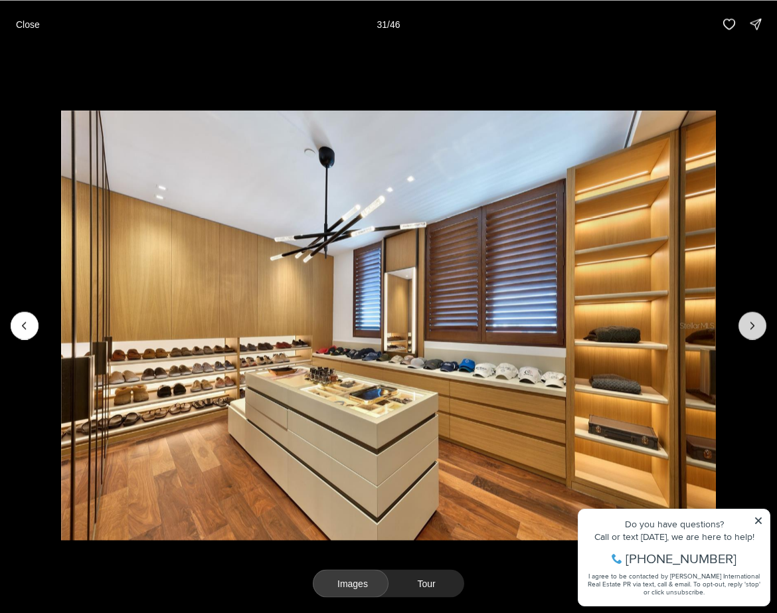
click at [751, 319] on icon "Next slide" at bounding box center [752, 325] width 13 height 13
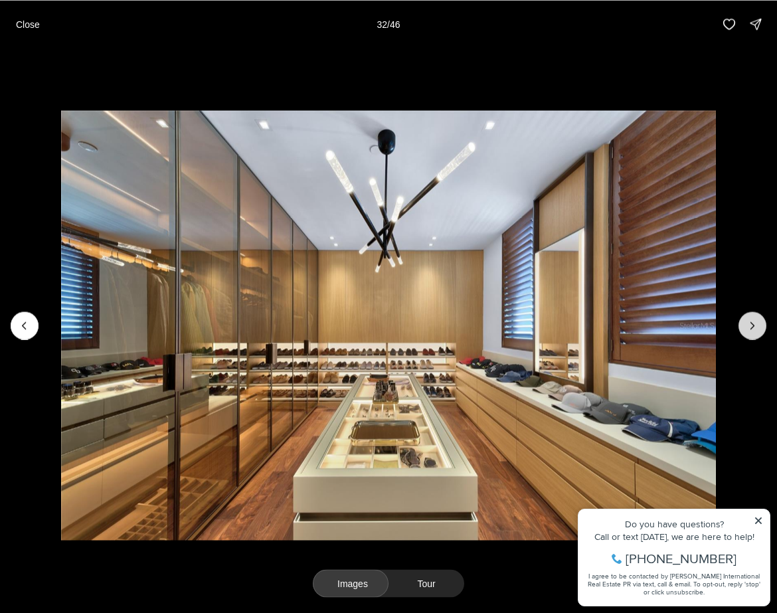
click at [751, 319] on icon "Next slide" at bounding box center [752, 325] width 13 height 13
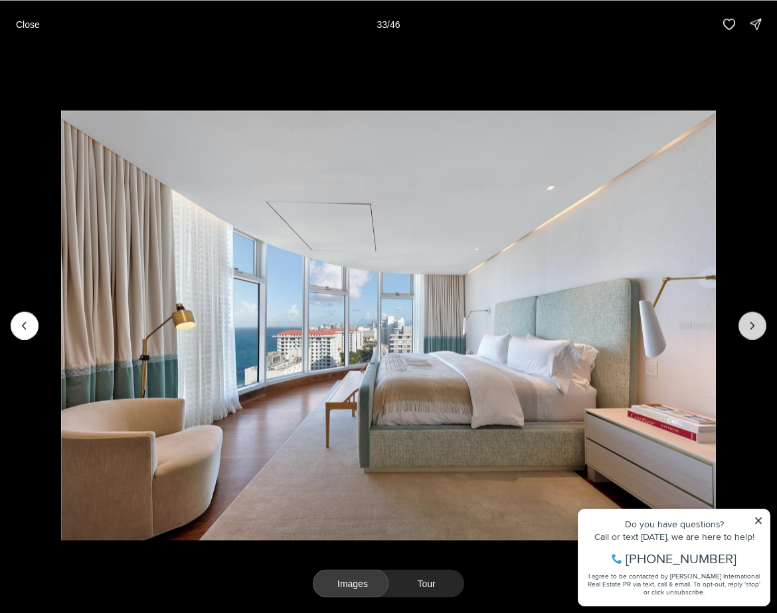
click at [751, 319] on icon "Next slide" at bounding box center [752, 325] width 13 height 13
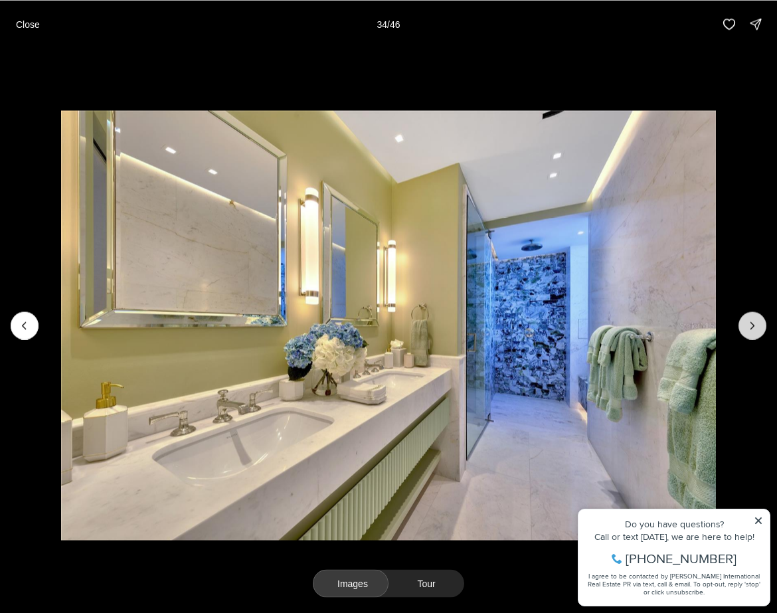
click at [751, 319] on icon "Next slide" at bounding box center [752, 325] width 13 height 13
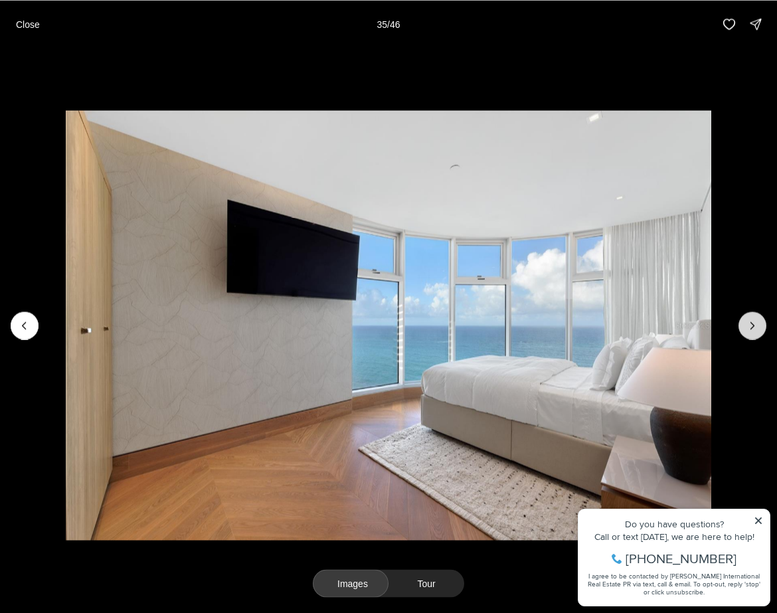
click at [751, 319] on icon "Next slide" at bounding box center [752, 325] width 13 height 13
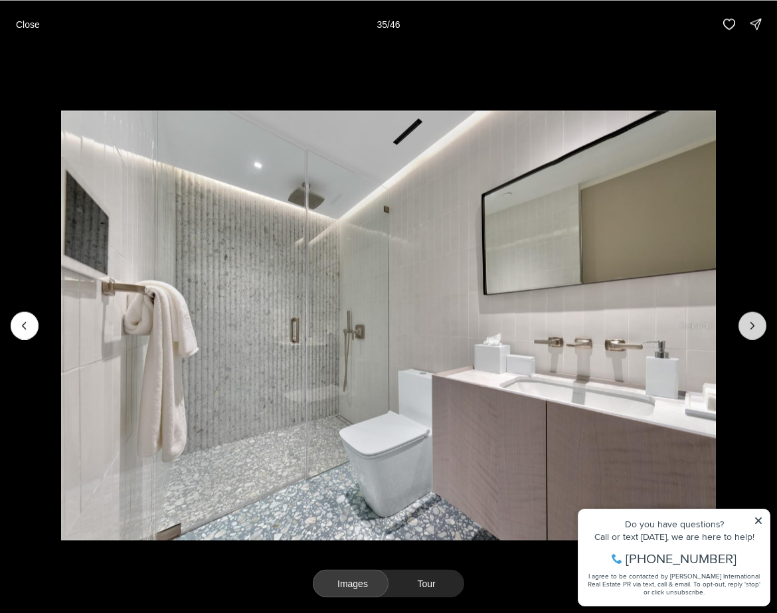
click at [751, 319] on icon "Next slide" at bounding box center [752, 325] width 13 height 13
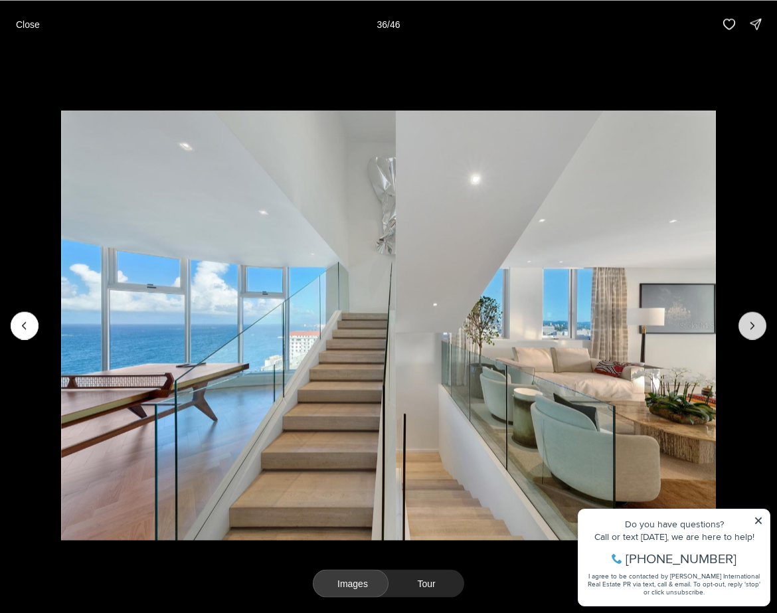
click at [751, 319] on icon "Next slide" at bounding box center [752, 325] width 13 height 13
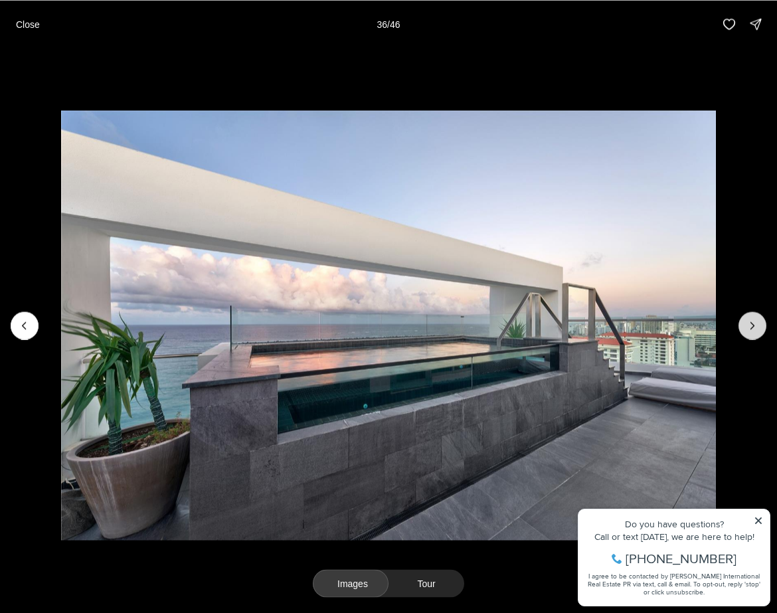
click at [751, 319] on icon "Next slide" at bounding box center [752, 325] width 13 height 13
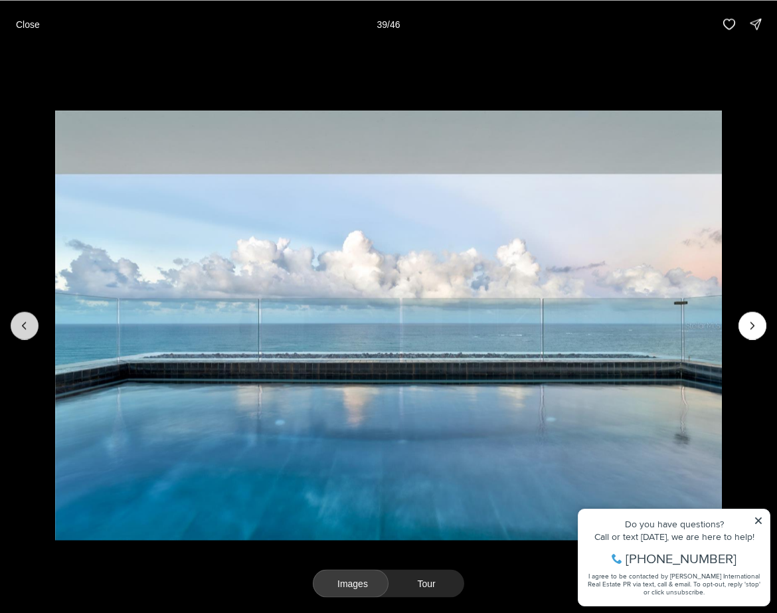
click at [23, 325] on icon "Previous slide" at bounding box center [24, 325] width 3 height 7
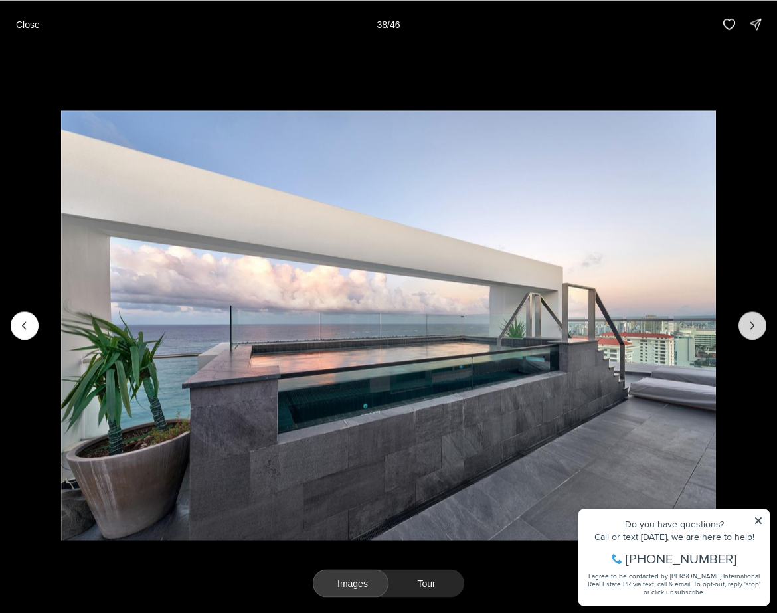
click at [749, 327] on icon "Next slide" at bounding box center [752, 325] width 13 height 13
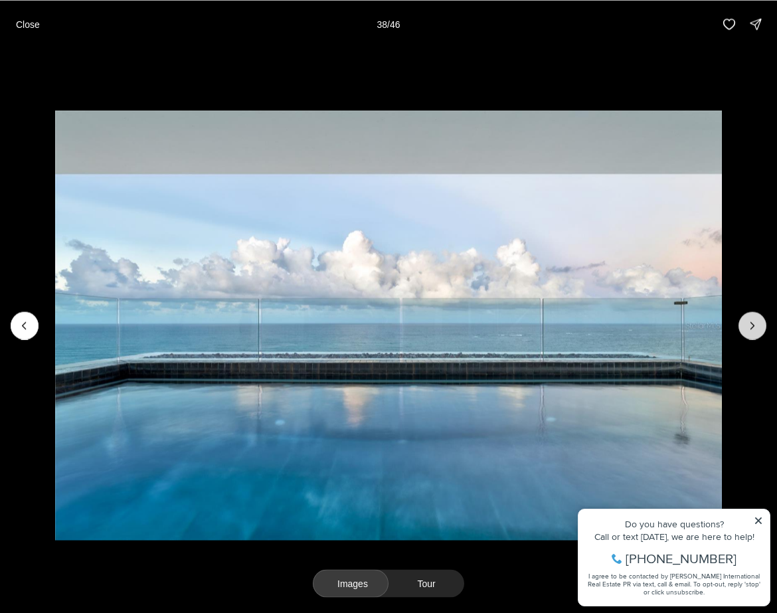
click at [749, 327] on icon "Next slide" at bounding box center [752, 325] width 13 height 13
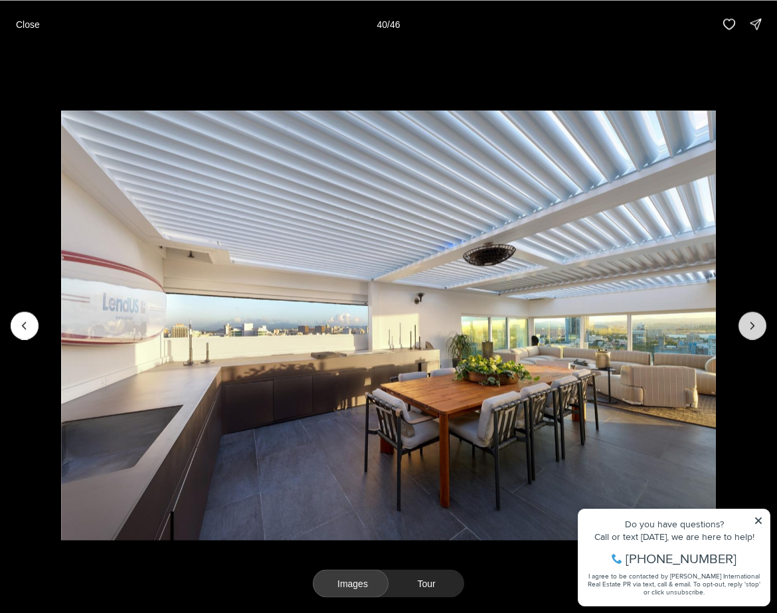
click at [749, 327] on icon "Next slide" at bounding box center [752, 325] width 13 height 13
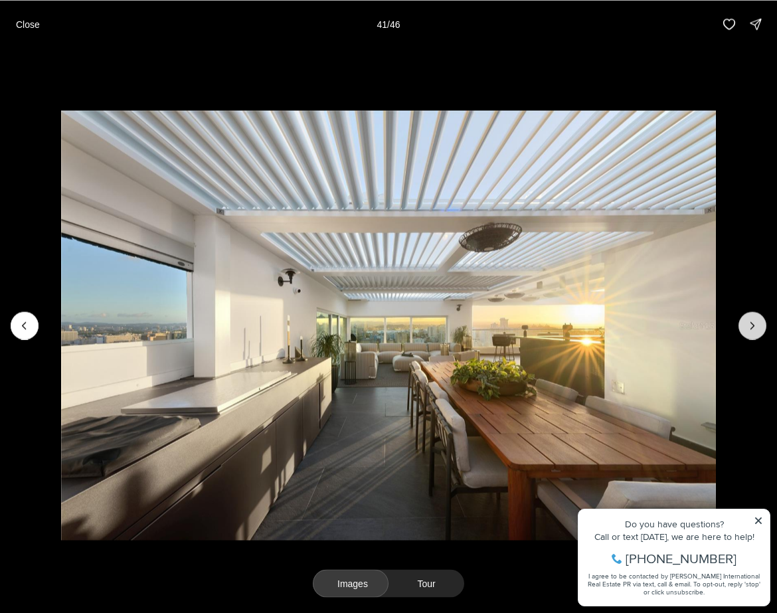
click at [749, 327] on icon "Next slide" at bounding box center [752, 325] width 13 height 13
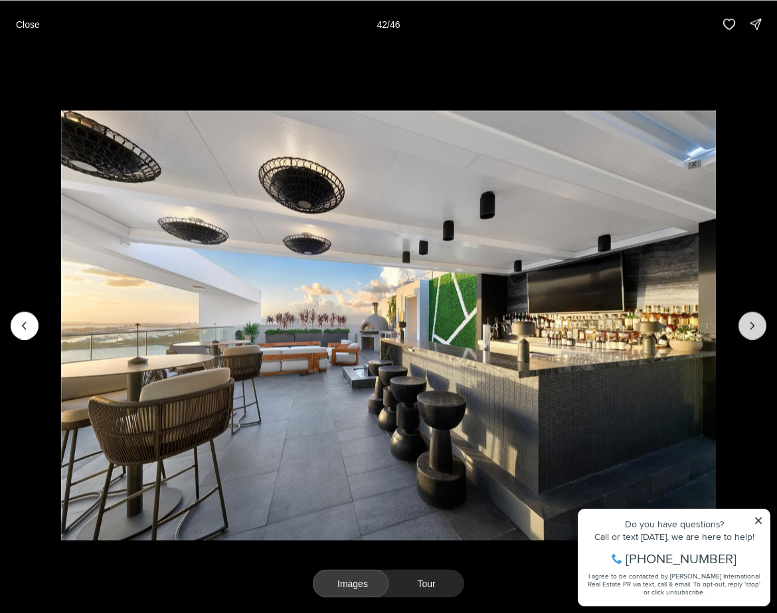
click at [749, 327] on icon "Next slide" at bounding box center [752, 325] width 13 height 13
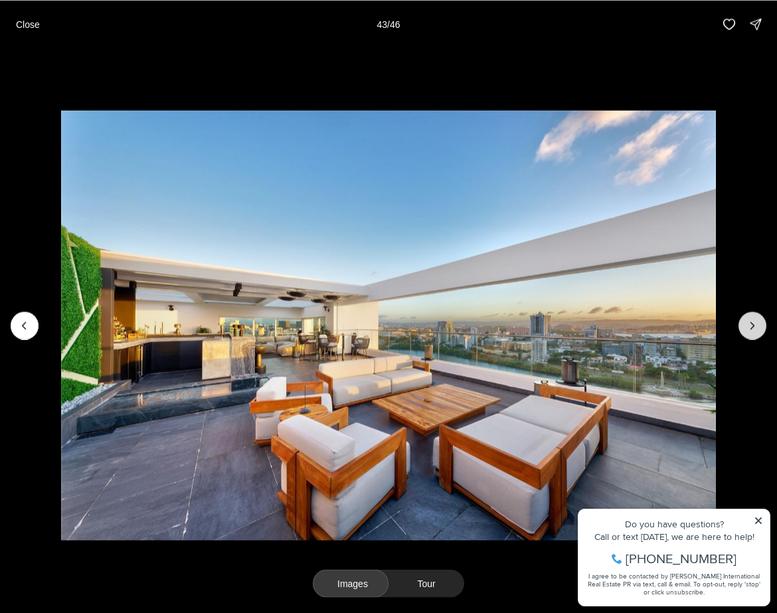
click at [749, 327] on icon "Next slide" at bounding box center [752, 325] width 13 height 13
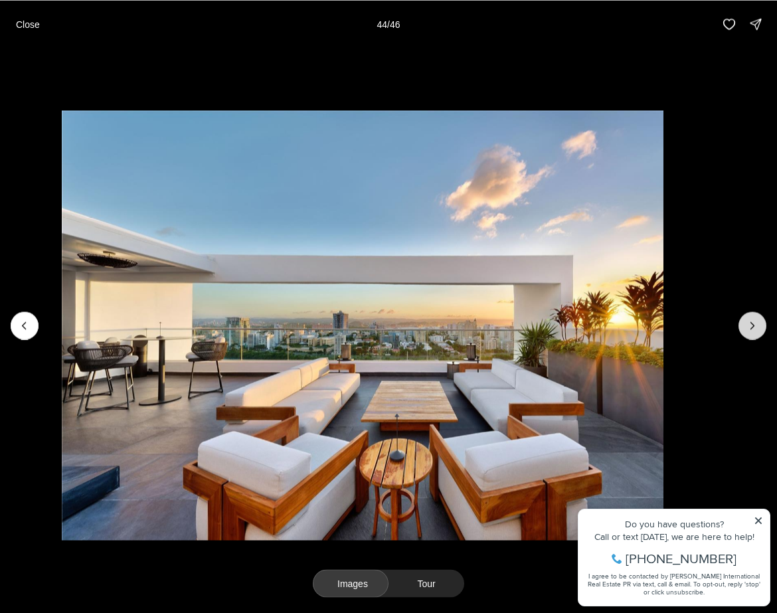
click at [749, 327] on icon "Next slide" at bounding box center [752, 325] width 13 height 13
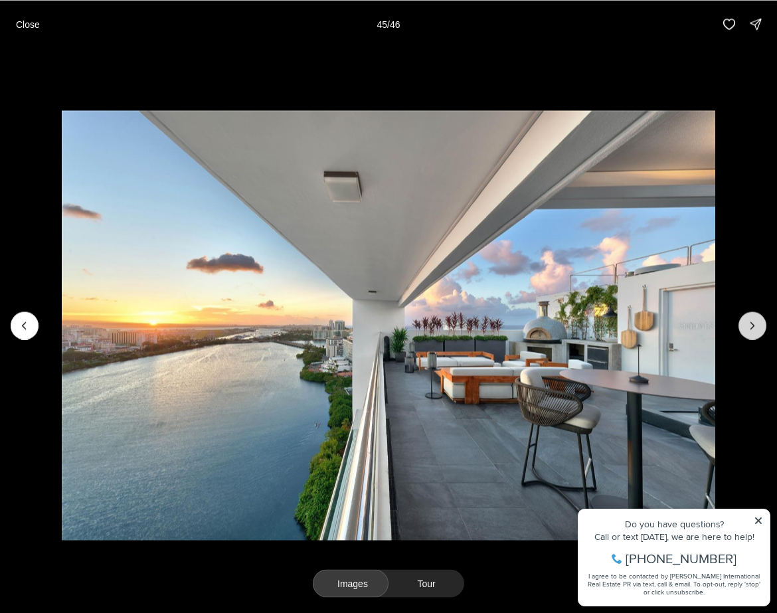
click at [749, 327] on icon "Next slide" at bounding box center [752, 325] width 13 height 13
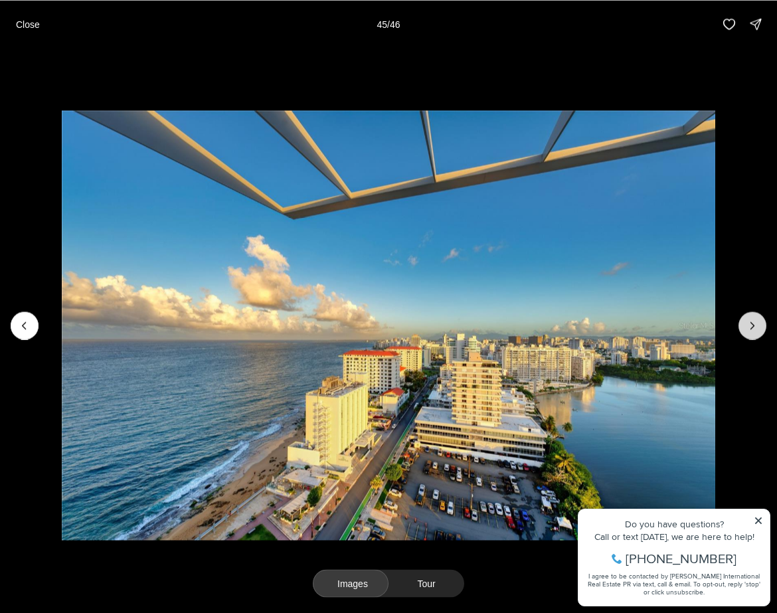
click at [749, 327] on div at bounding box center [753, 326] width 28 height 28
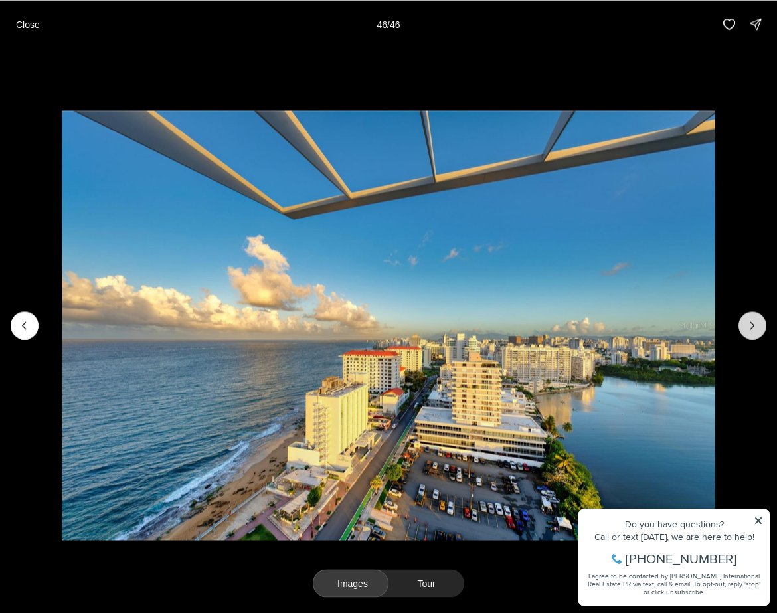
click at [749, 327] on div at bounding box center [753, 326] width 28 height 28
click at [428, 597] on li "46 of 46" at bounding box center [388, 325] width 777 height 555
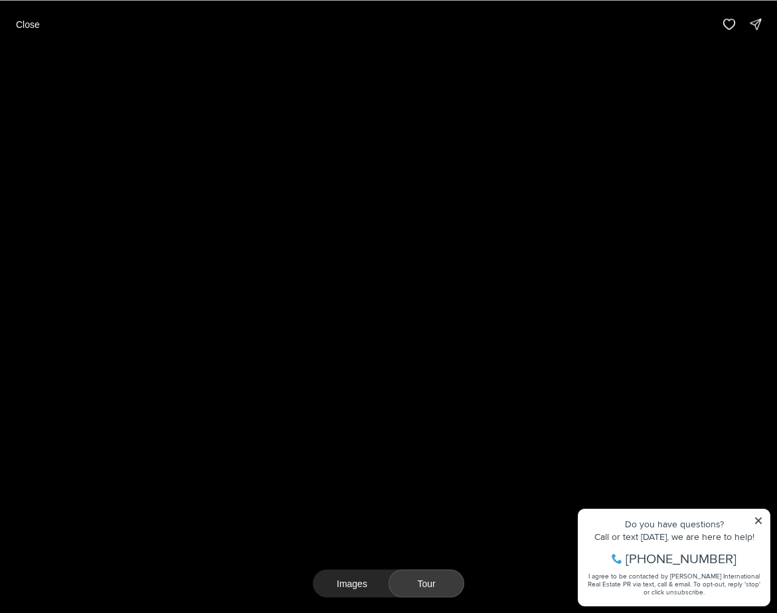
click at [428, 590] on button "Tour" at bounding box center [427, 583] width 76 height 28
click at [215, 581] on div "Images Tour" at bounding box center [388, 330] width 777 height 565
